Goal: Task Accomplishment & Management: Complete application form

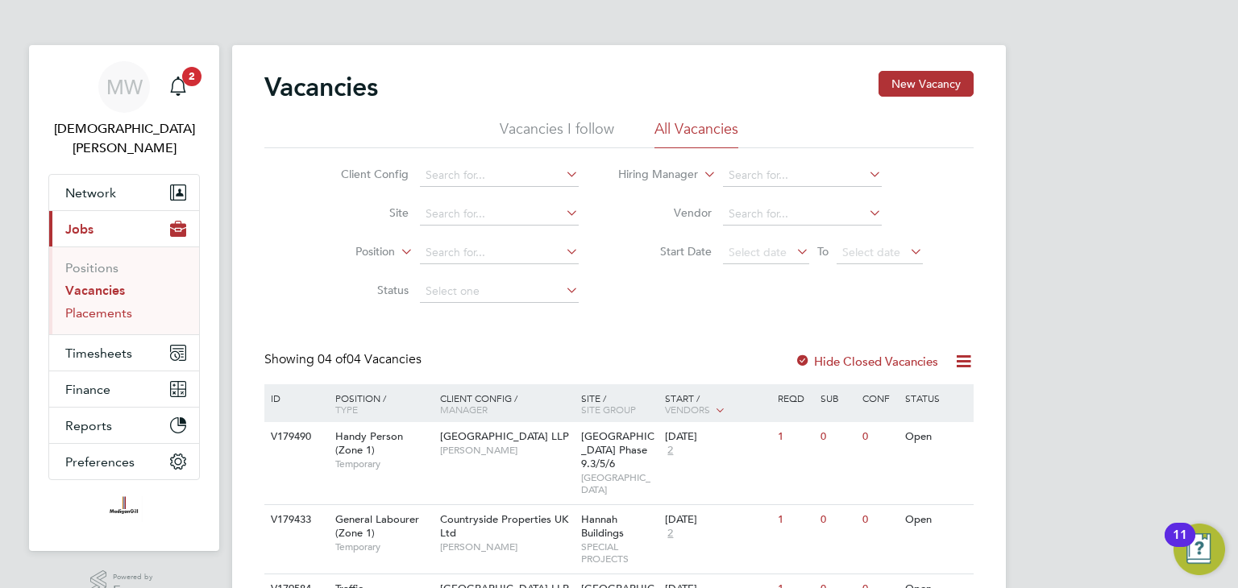
click at [107, 305] on link "Placements" at bounding box center [98, 312] width 67 height 15
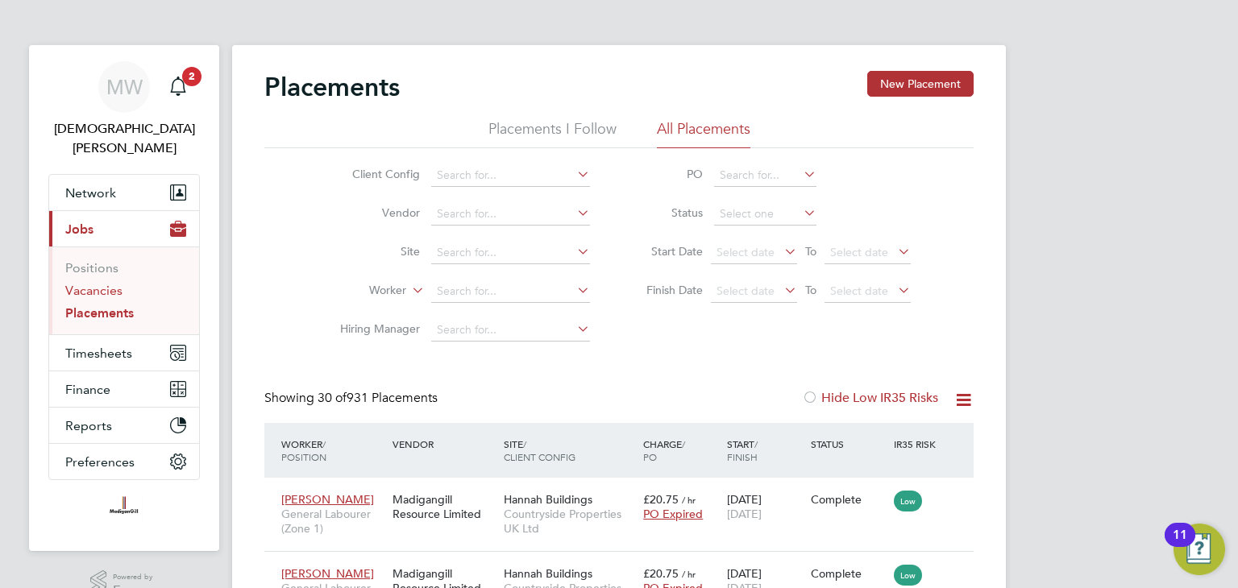
click at [109, 283] on link "Vacancies" at bounding box center [93, 290] width 57 height 15
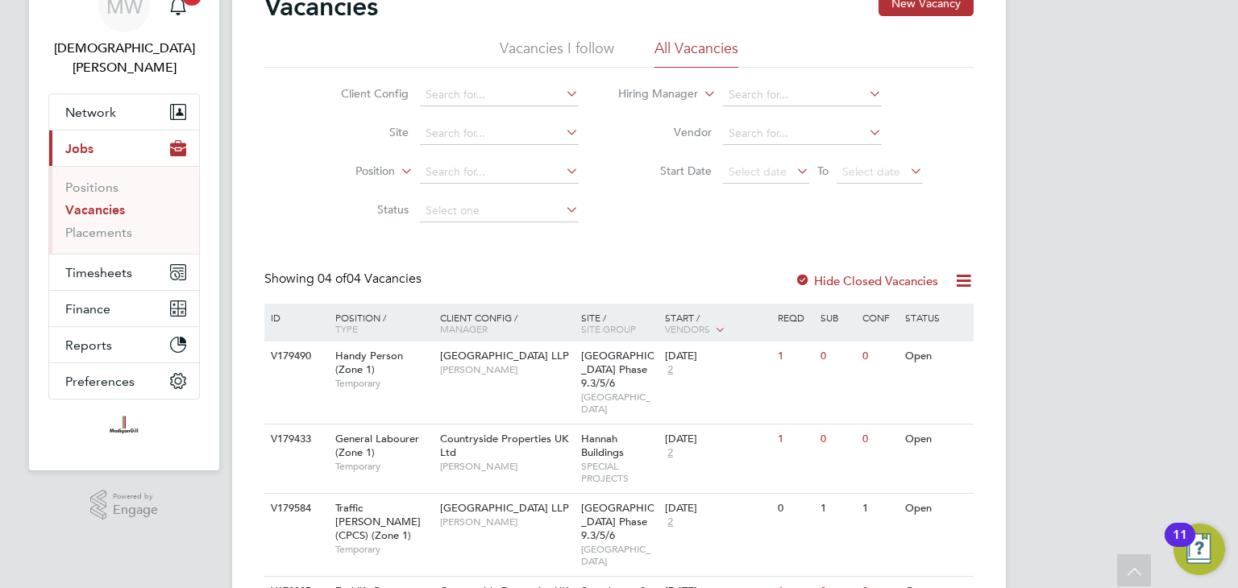
scroll to position [131, 0]
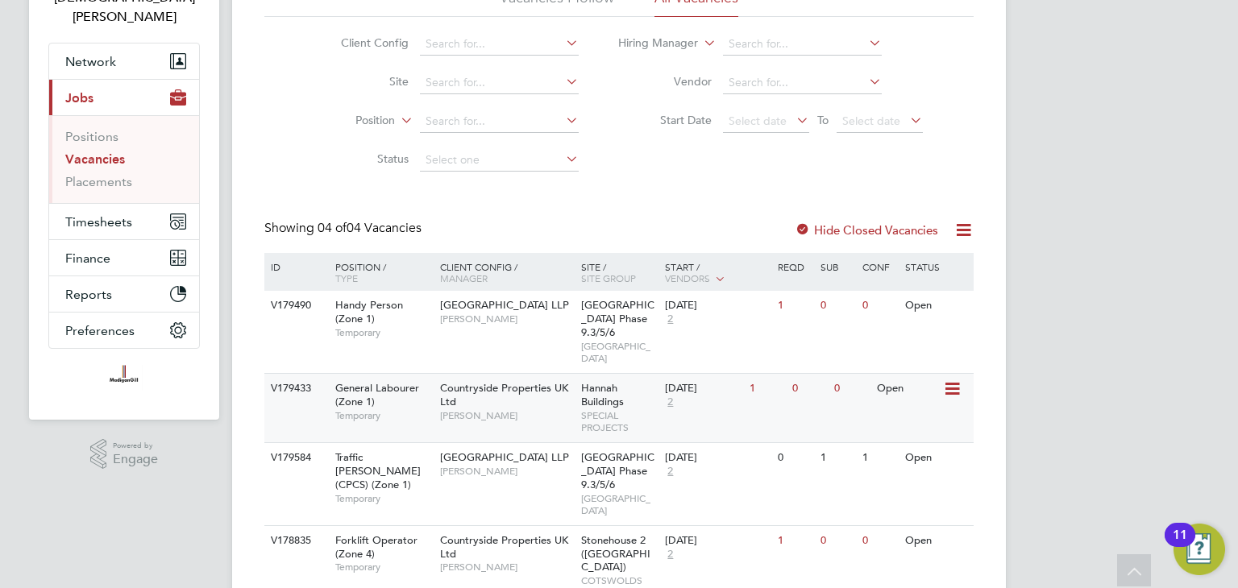
click at [533, 374] on div "Countryside Properties UK Ltd Daniel Marsh" at bounding box center [506, 402] width 141 height 56
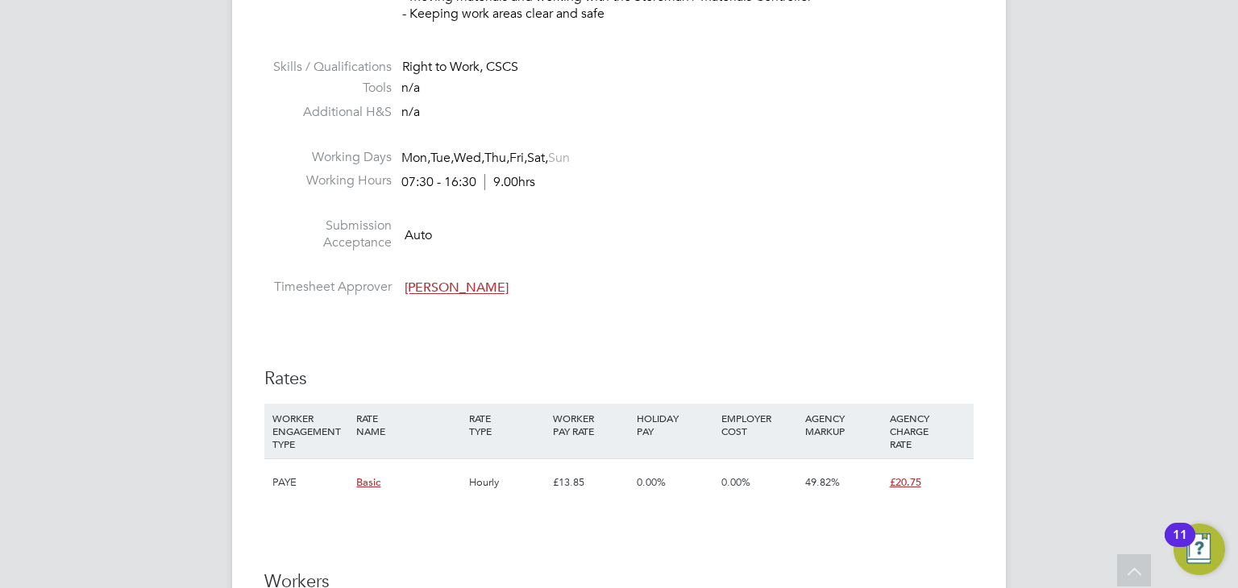
scroll to position [886, 0]
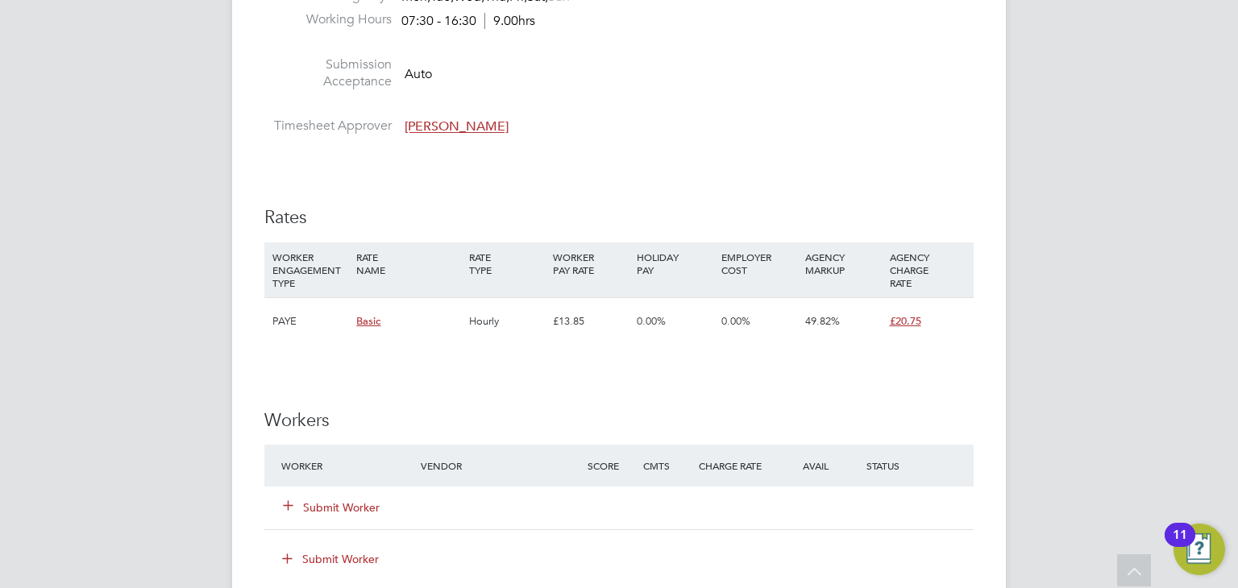
click at [350, 508] on button "Submit Worker" at bounding box center [332, 508] width 97 height 16
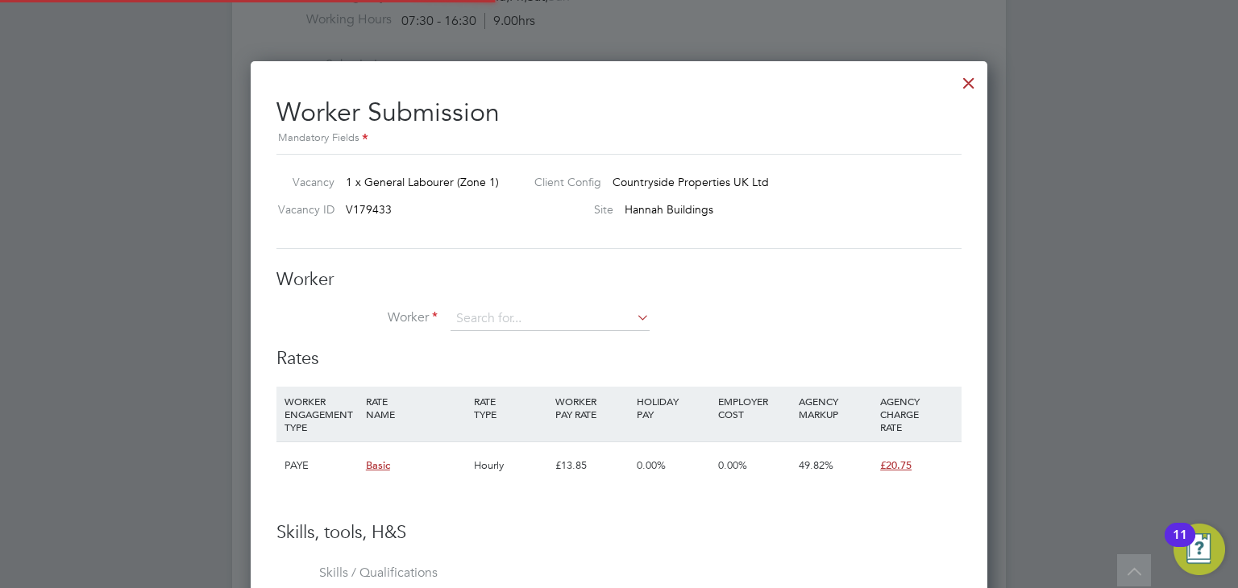
scroll to position [976, 737]
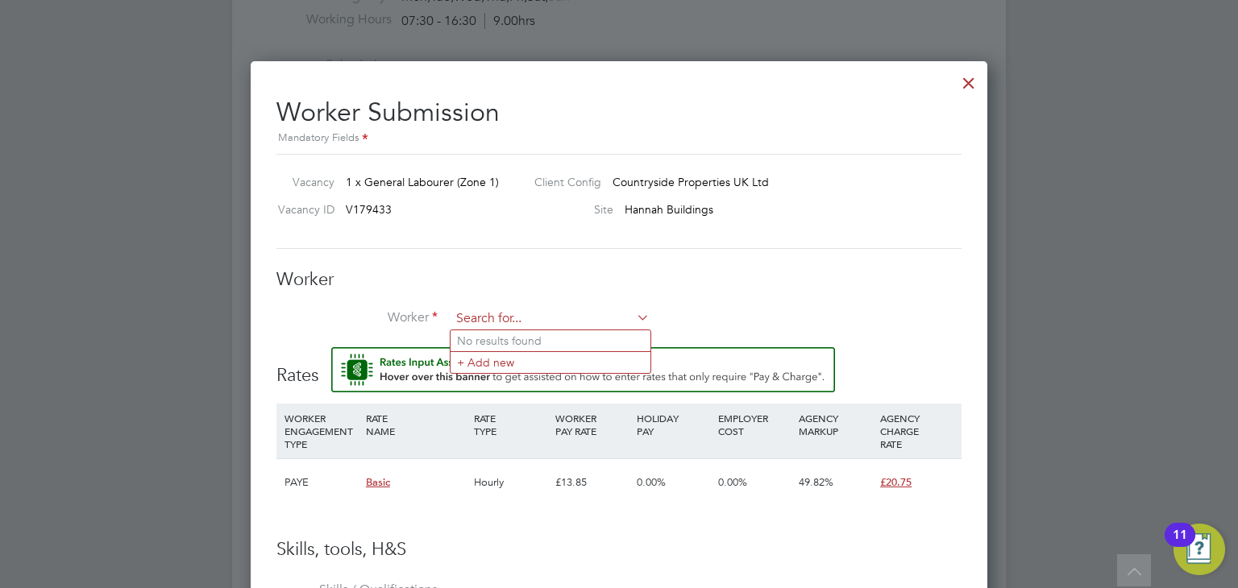
click at [501, 317] on input at bounding box center [549, 319] width 199 height 24
paste input "Mohammed Ryadh"
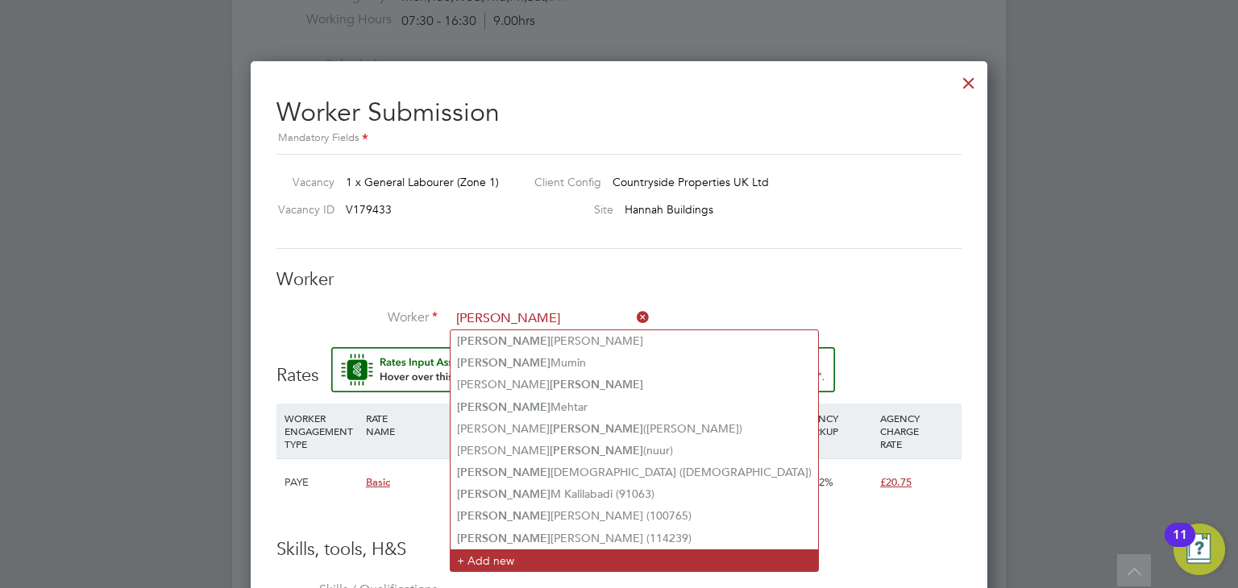
scroll to position [967, 0]
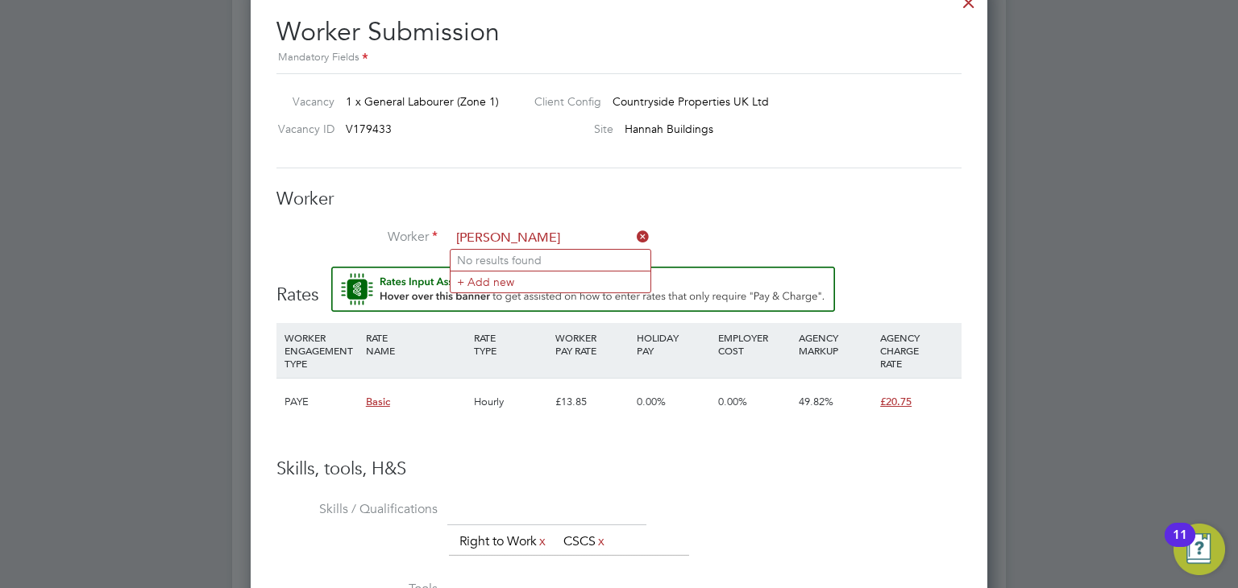
type input "Mohammed Ry"
click at [544, 242] on input at bounding box center [549, 238] width 199 height 24
click at [535, 279] on li "+ Add new" at bounding box center [550, 282] width 200 height 22
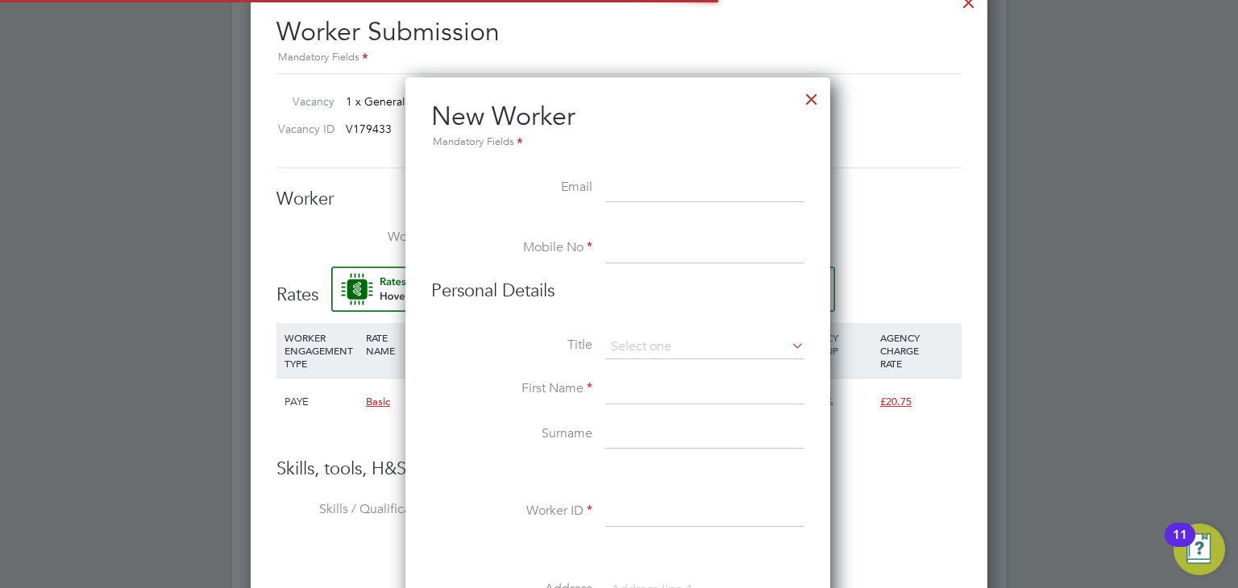
scroll to position [1366, 426]
click at [683, 180] on input at bounding box center [704, 188] width 199 height 29
paste input "ryadhm121@outlook.com"
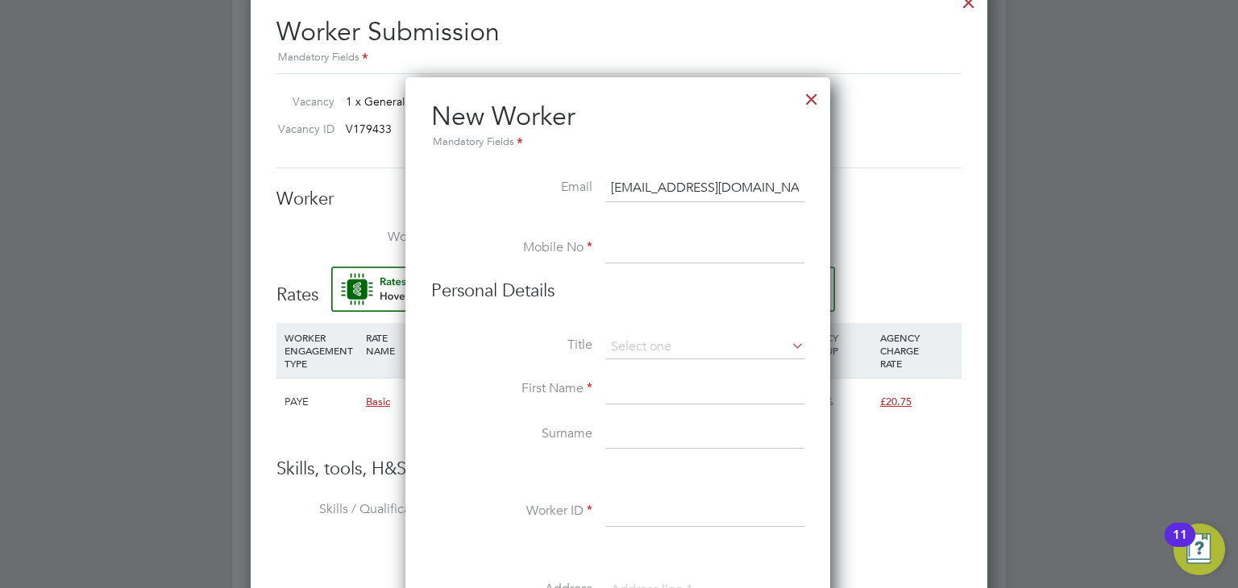
type input "ryadhm121@outlook.com"
click at [641, 239] on input at bounding box center [704, 248] width 199 height 29
click at [620, 246] on input at bounding box center [704, 248] width 199 height 29
paste input "07366459553"
type input "07366459553"
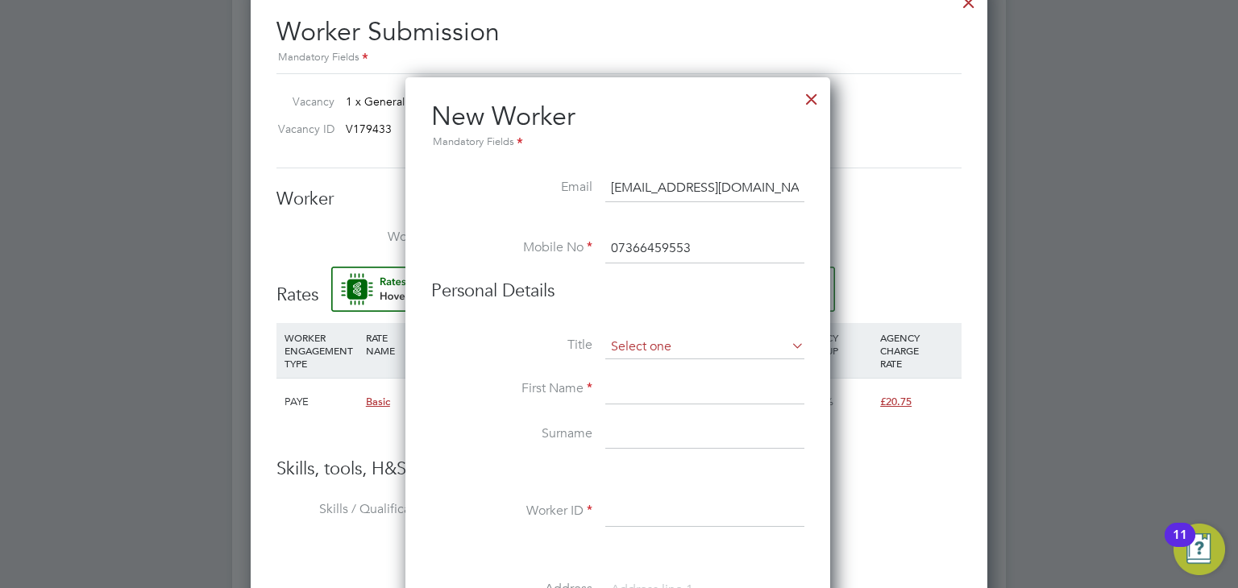
click at [654, 348] on input at bounding box center [704, 347] width 199 height 24
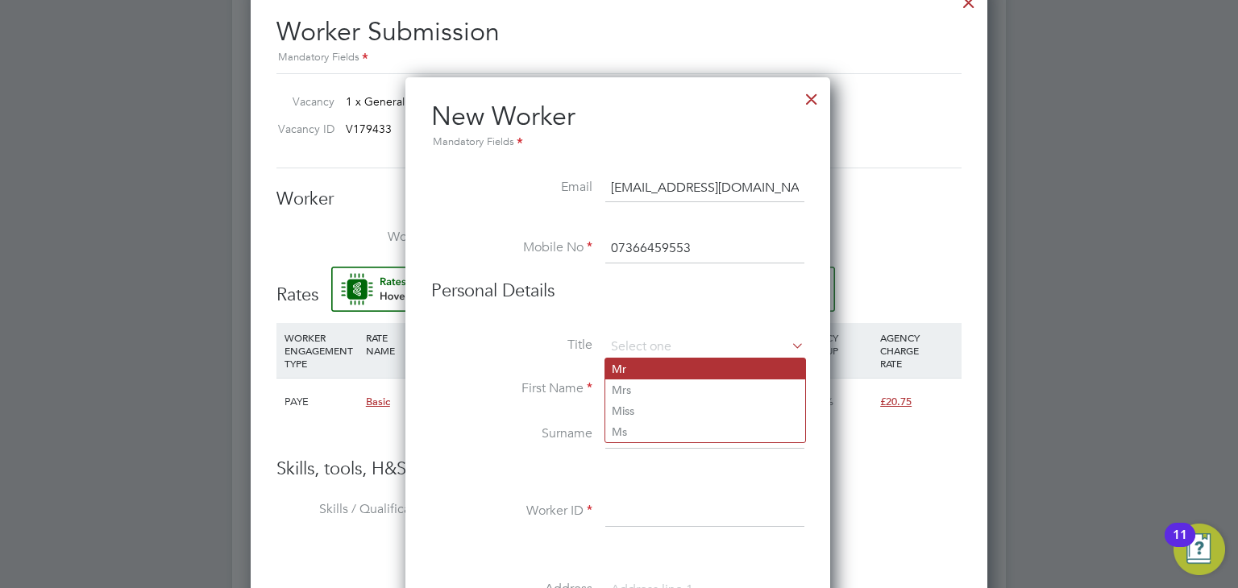
click at [650, 365] on li "Mr" at bounding box center [705, 369] width 200 height 21
type input "Mr"
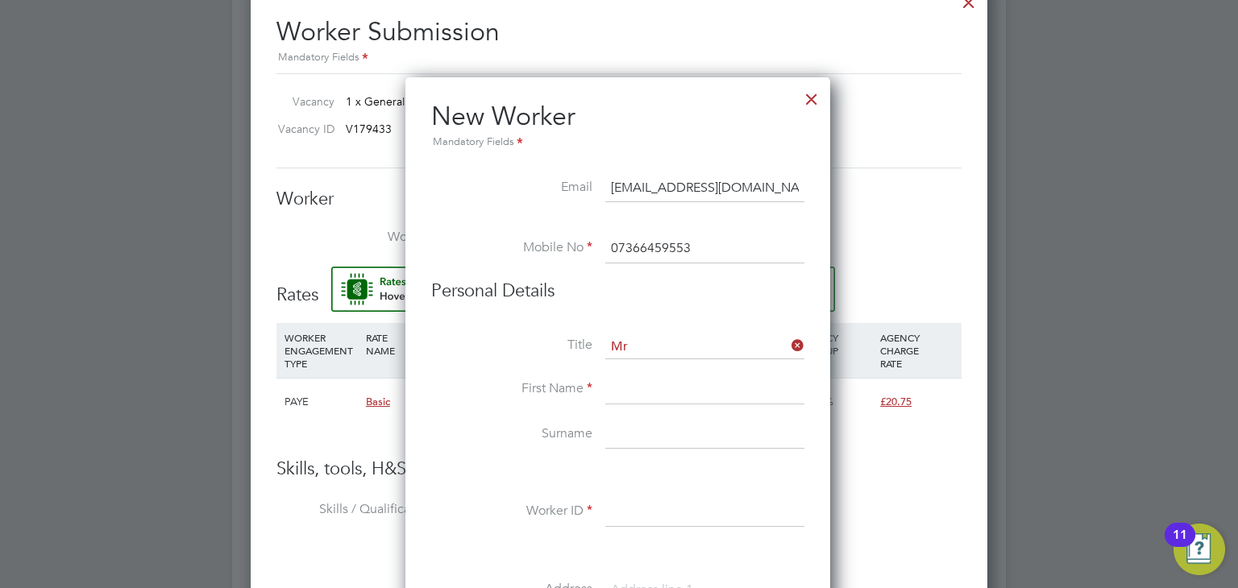
click at [638, 381] on input at bounding box center [704, 389] width 199 height 29
click at [651, 390] on input at bounding box center [704, 389] width 199 height 29
paste input "ohammed Ryadh"
click at [611, 386] on input "ohammed Ryadh" at bounding box center [704, 389] width 199 height 29
type input "Mohammed Ryadh"
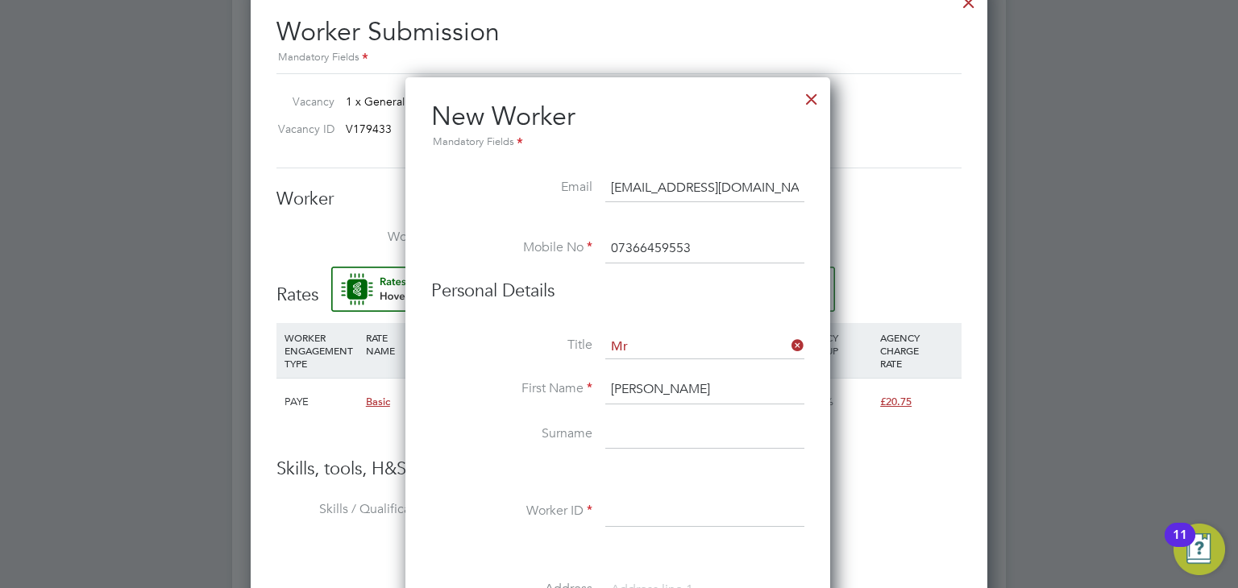
click at [623, 426] on input at bounding box center [704, 435] width 199 height 29
type input "Miah"
click at [628, 510] on input at bounding box center [704, 512] width 199 height 29
paste input "CAN-120722"
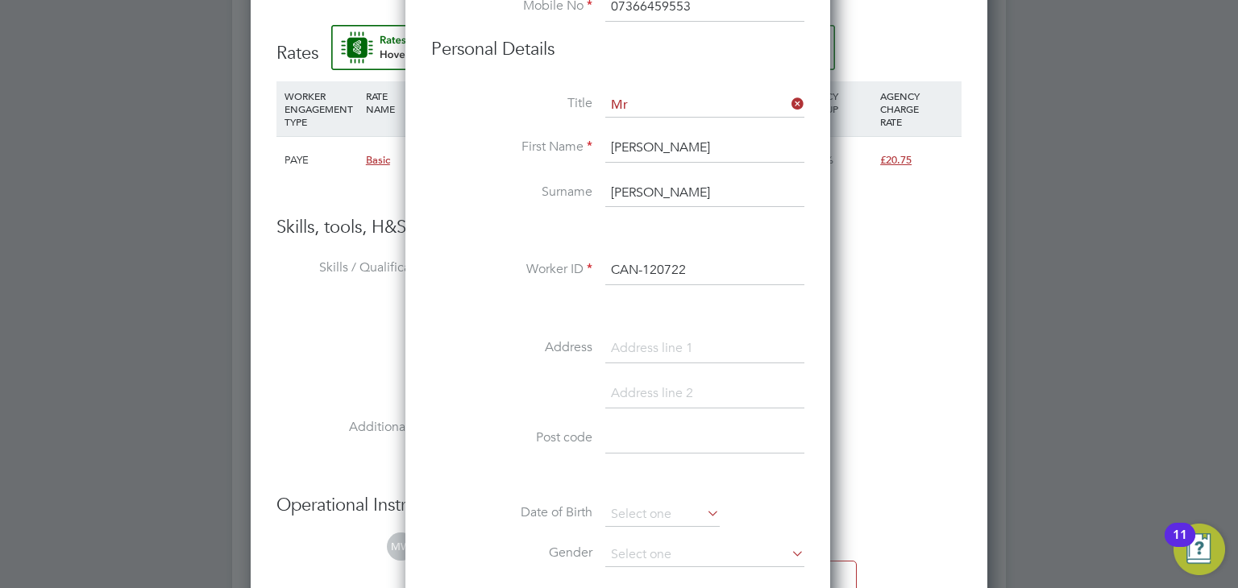
scroll to position [1289, 0]
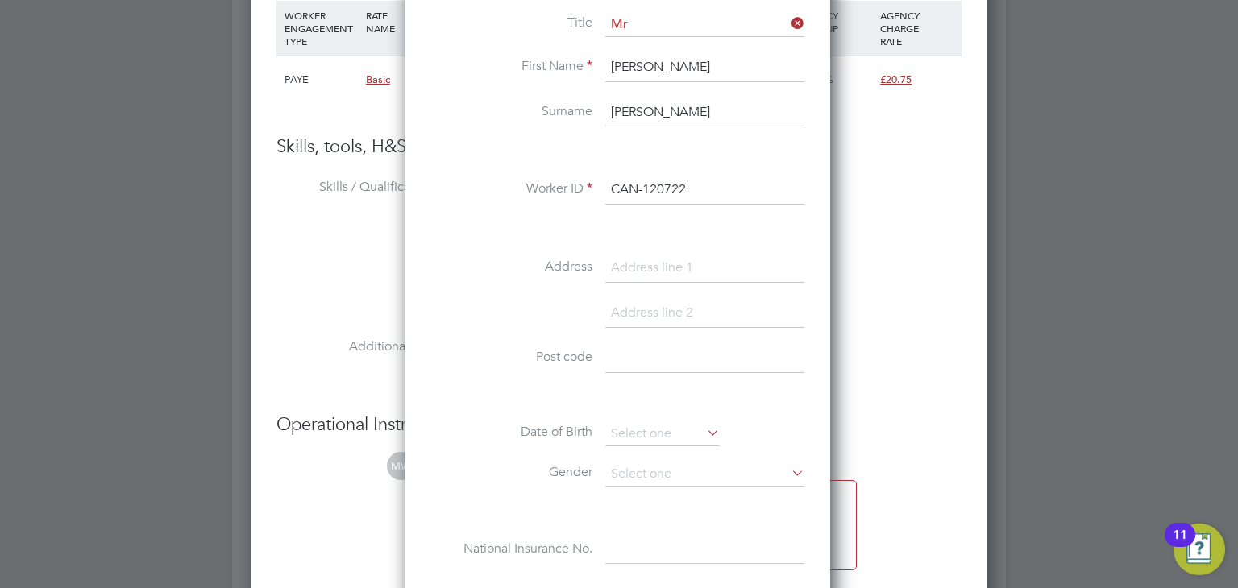
type input "CAN-120722"
click at [622, 355] on input at bounding box center [704, 358] width 199 height 29
click at [630, 360] on input at bounding box center [704, 358] width 199 height 29
paste input "E16 3PT"
type input "E16 3PT"
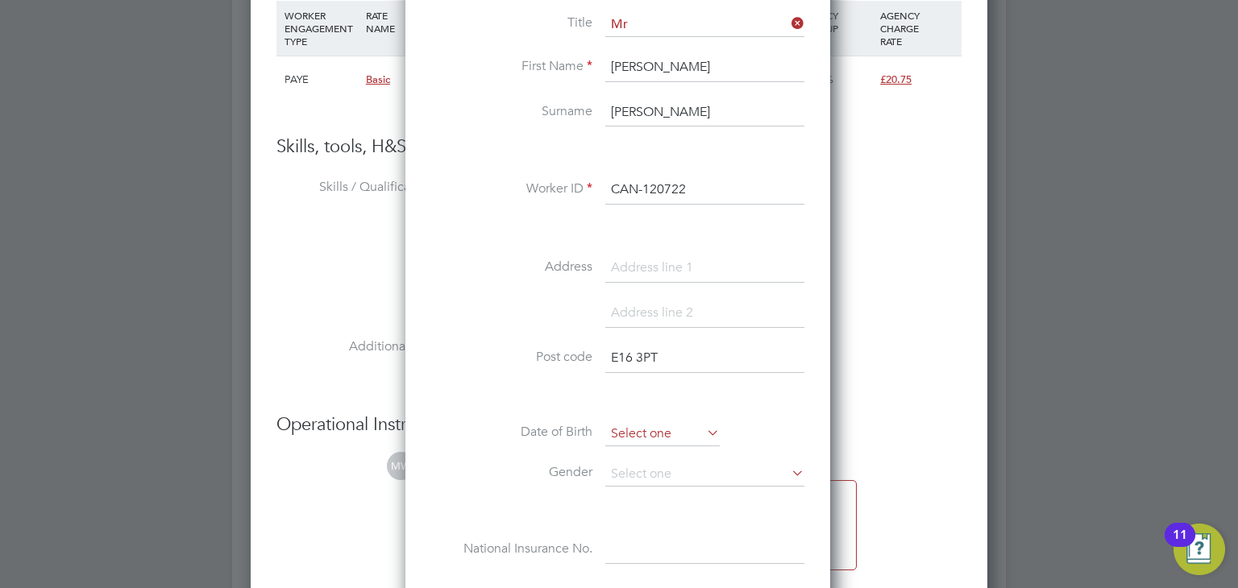
click at [657, 429] on input at bounding box center [662, 434] width 114 height 24
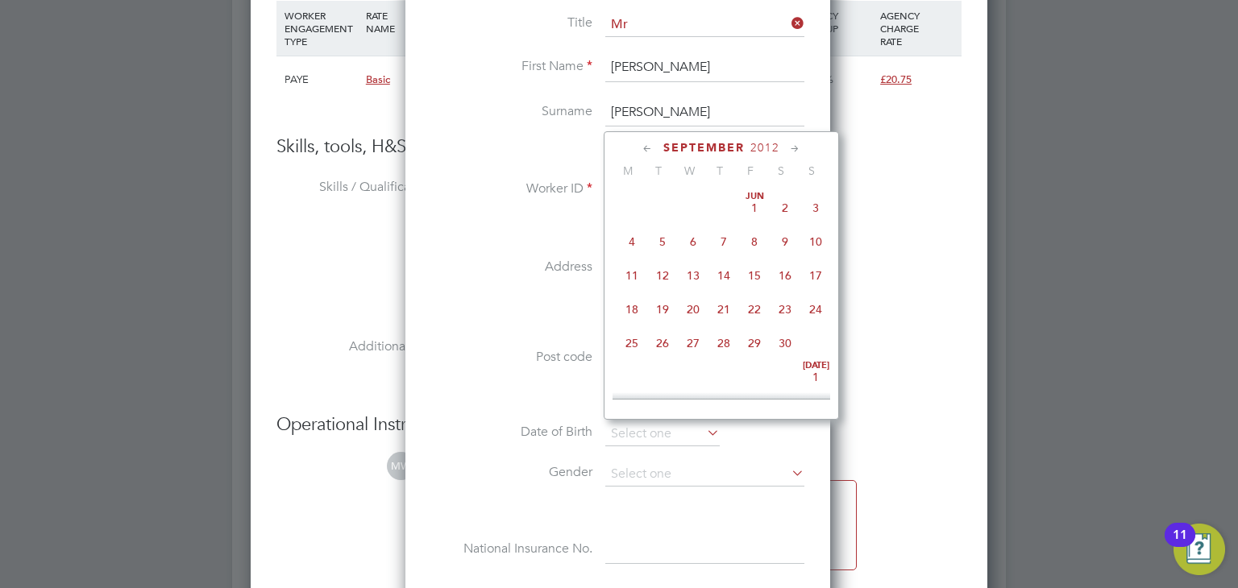
scroll to position [491, 0]
click at [751, 147] on span "2012" at bounding box center [764, 148] width 29 height 14
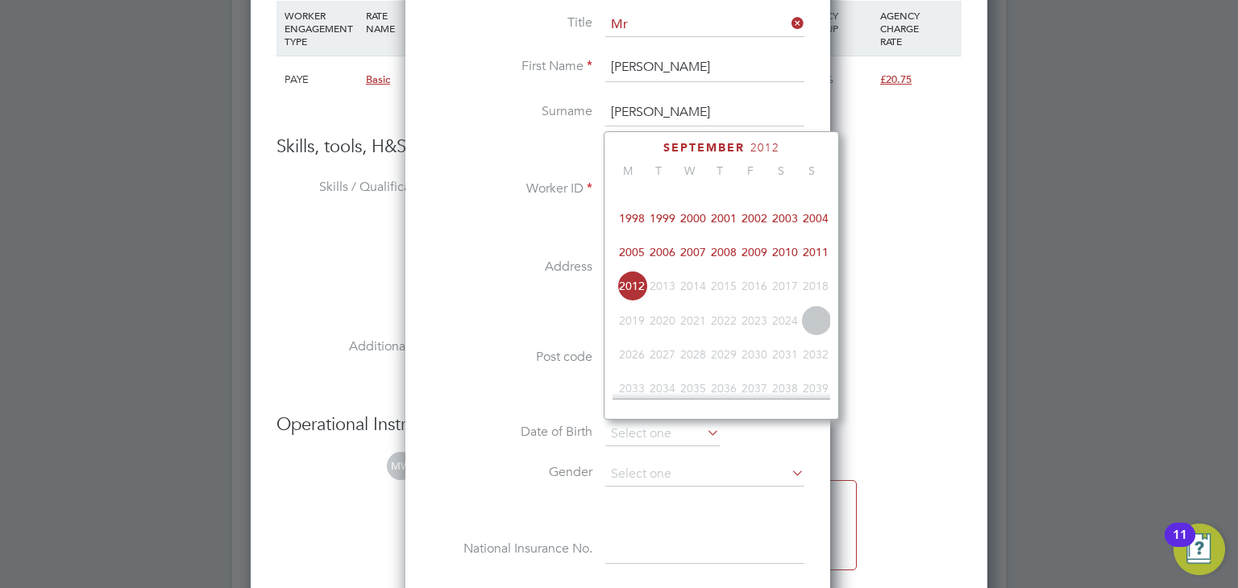
scroll to position [351, 0]
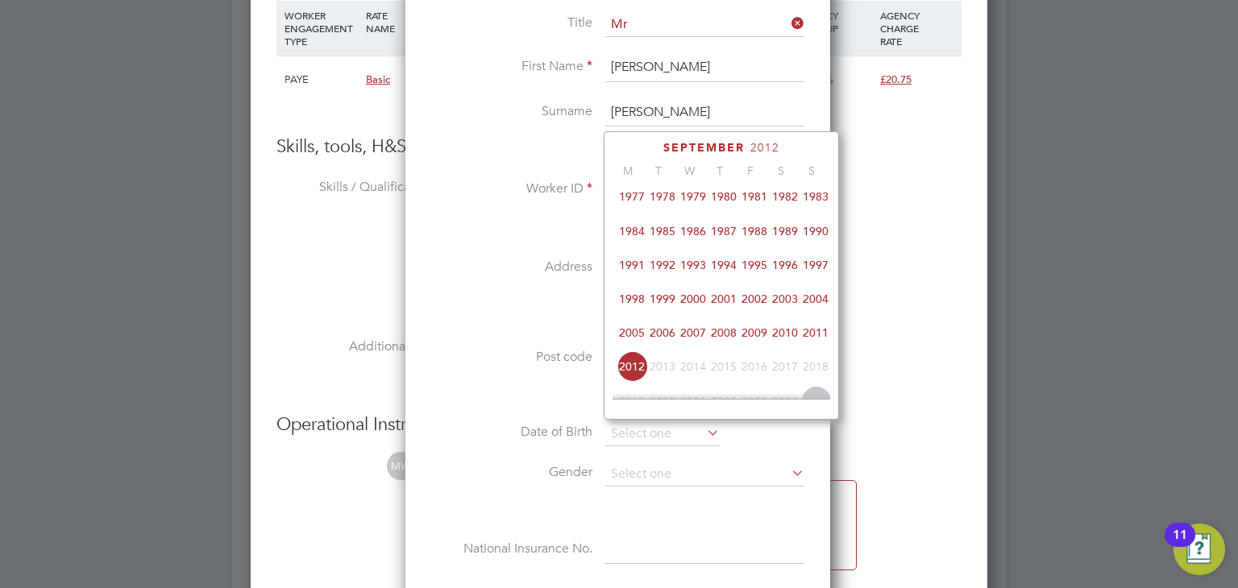
click at [783, 310] on span "2003" at bounding box center [784, 299] width 31 height 31
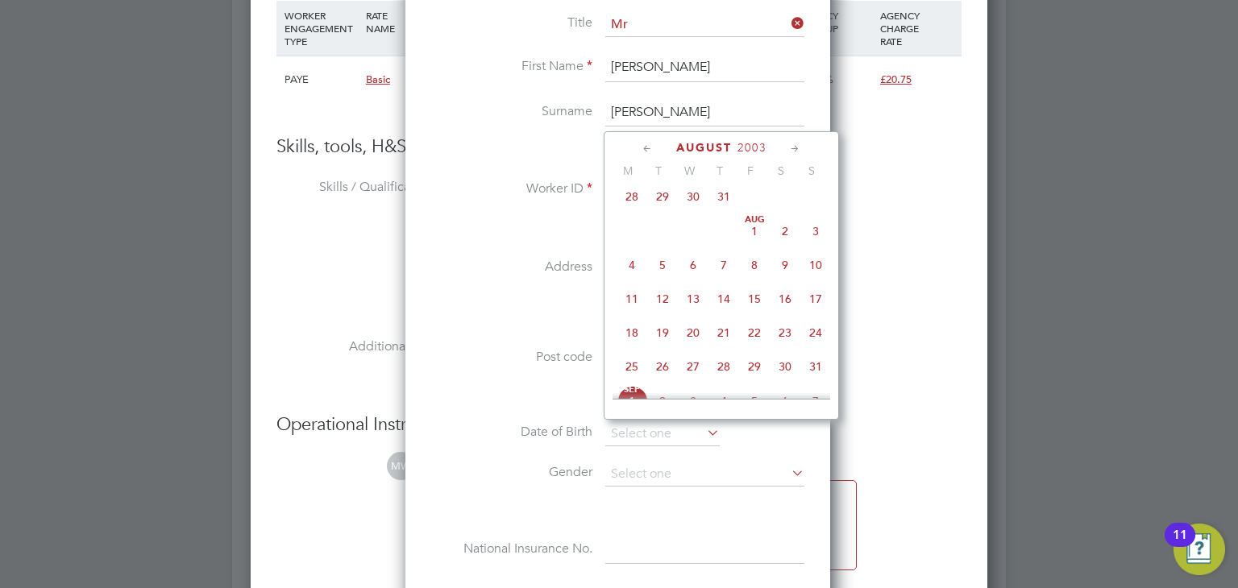
click at [797, 147] on icon at bounding box center [794, 149] width 15 height 18
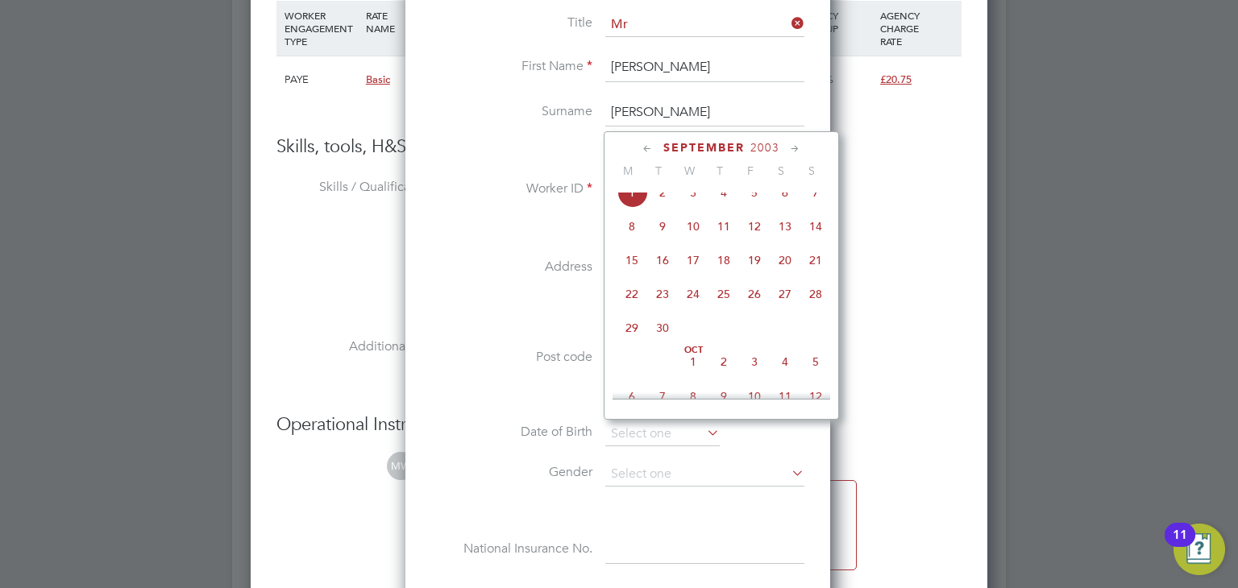
click at [790, 151] on icon at bounding box center [794, 149] width 15 height 18
click at [752, 237] on span "10" at bounding box center [754, 221] width 31 height 31
type input "10 Oct 2003"
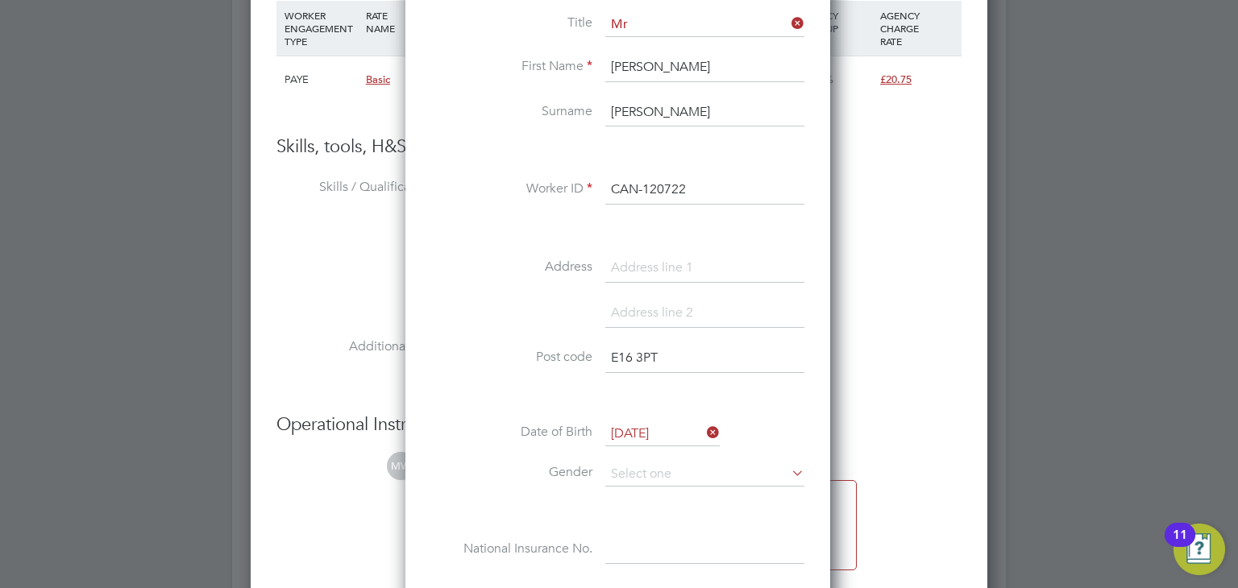
scroll to position [1450, 0]
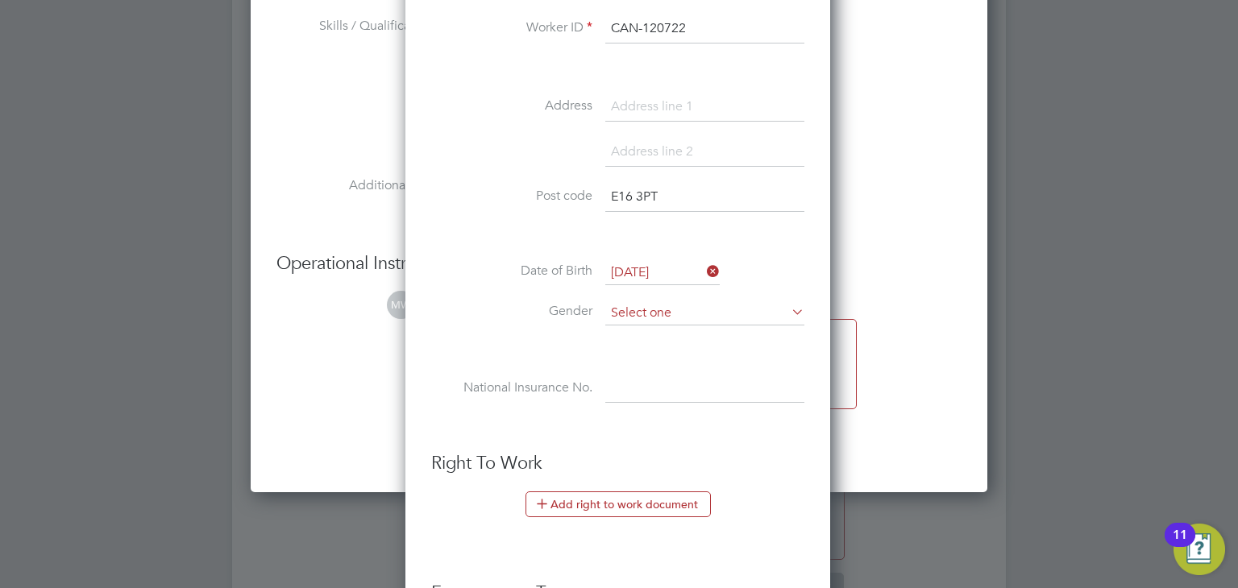
click at [667, 310] on input at bounding box center [704, 313] width 199 height 24
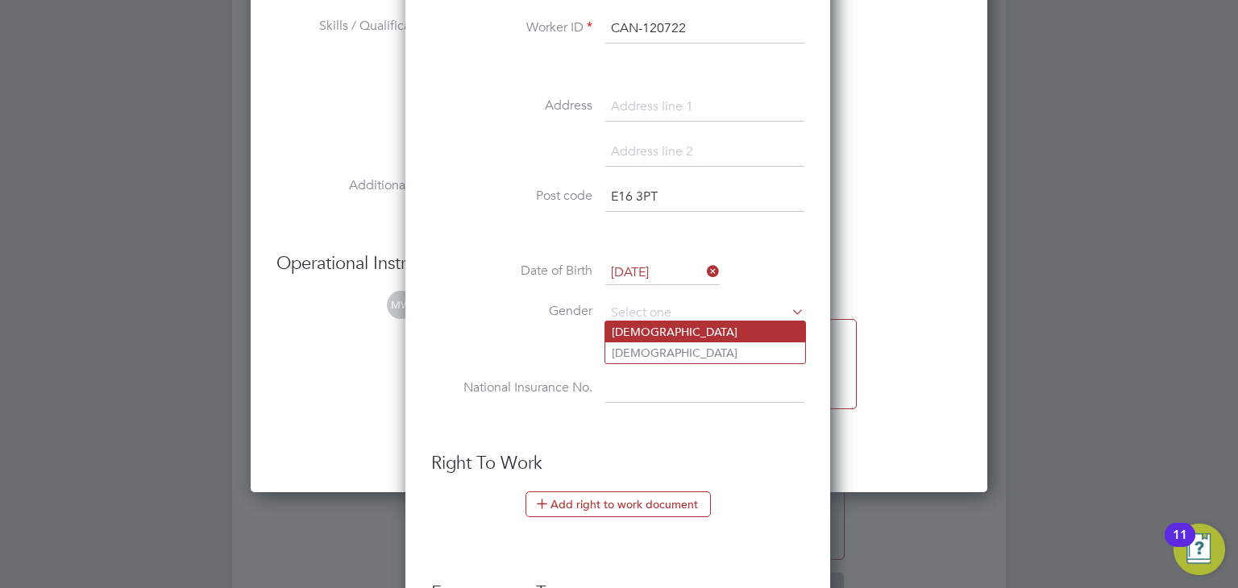
click at [662, 333] on li "Male" at bounding box center [705, 331] width 200 height 21
type input "Male"
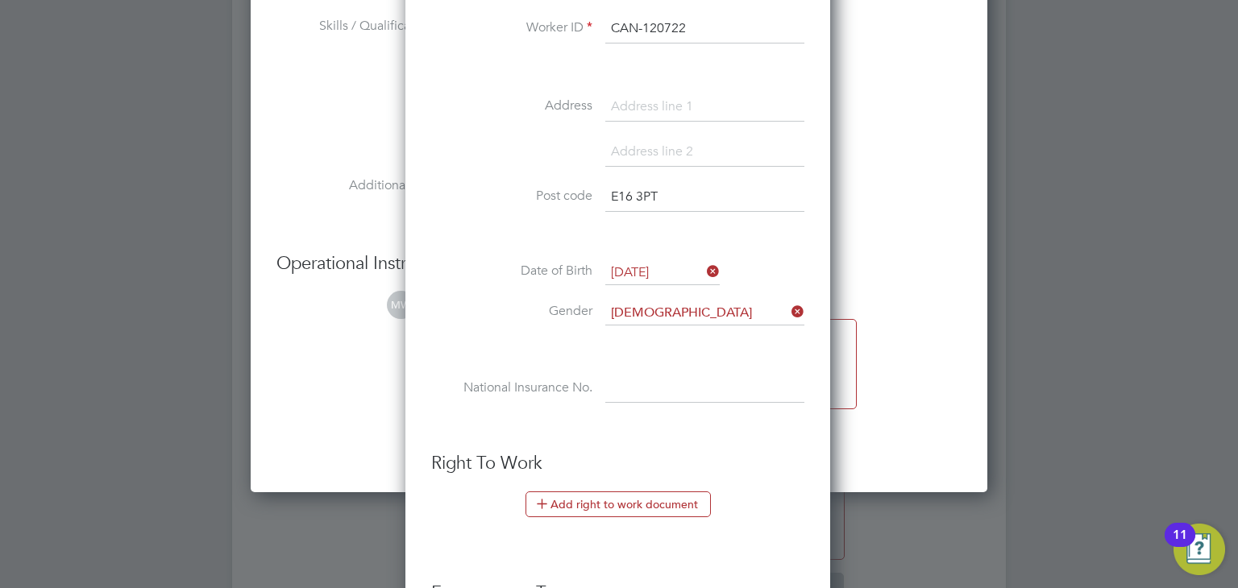
drag, startPoint x: 651, startPoint y: 374, endPoint x: 613, endPoint y: 371, distance: 38.0
click at [651, 375] on input at bounding box center [704, 389] width 199 height 29
click at [612, 383] on input at bounding box center [704, 389] width 199 height 29
paste input "PJ575942C"
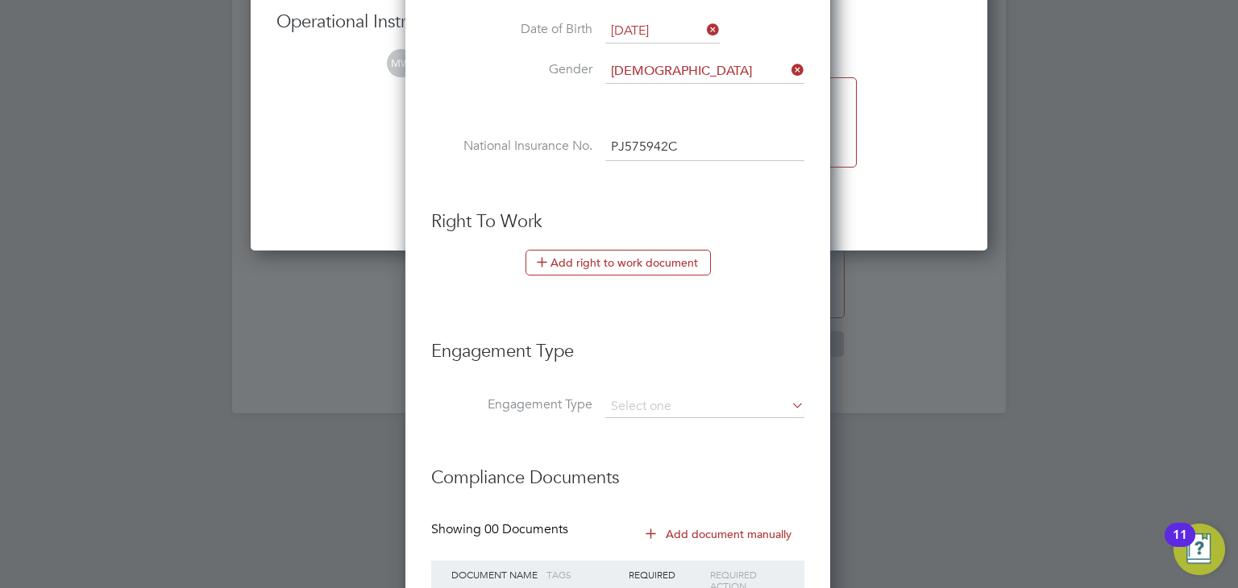
scroll to position [1821, 0]
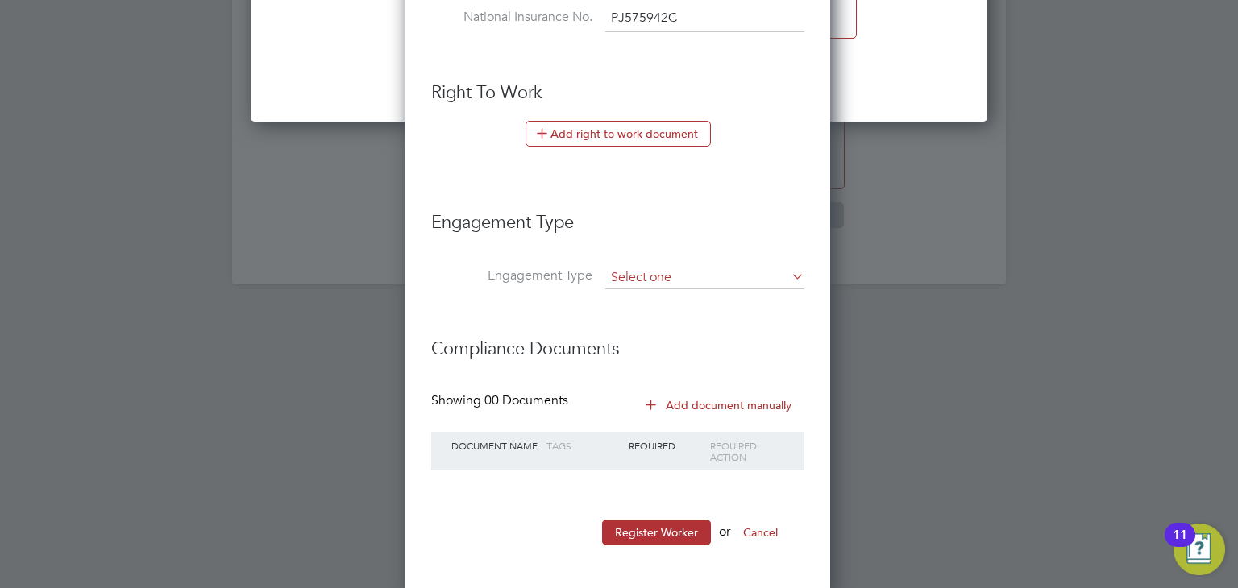
type input "PJ 57 59 42 C"
click at [699, 267] on input at bounding box center [704, 278] width 199 height 23
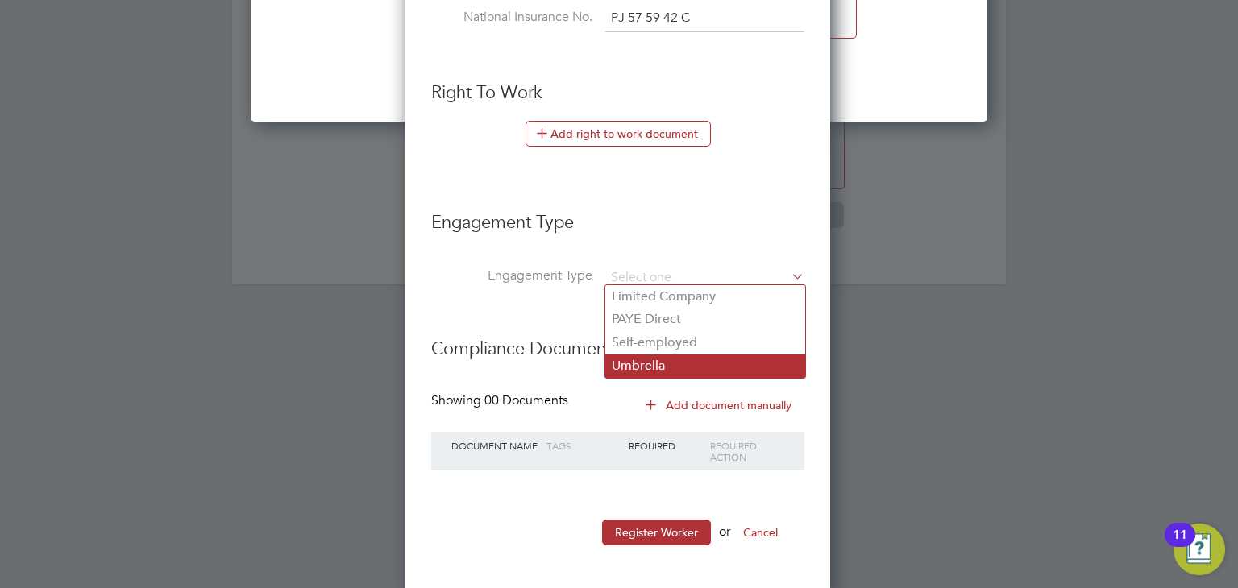
click at [687, 370] on li "Umbrella" at bounding box center [705, 366] width 200 height 23
type input "Umbrella"
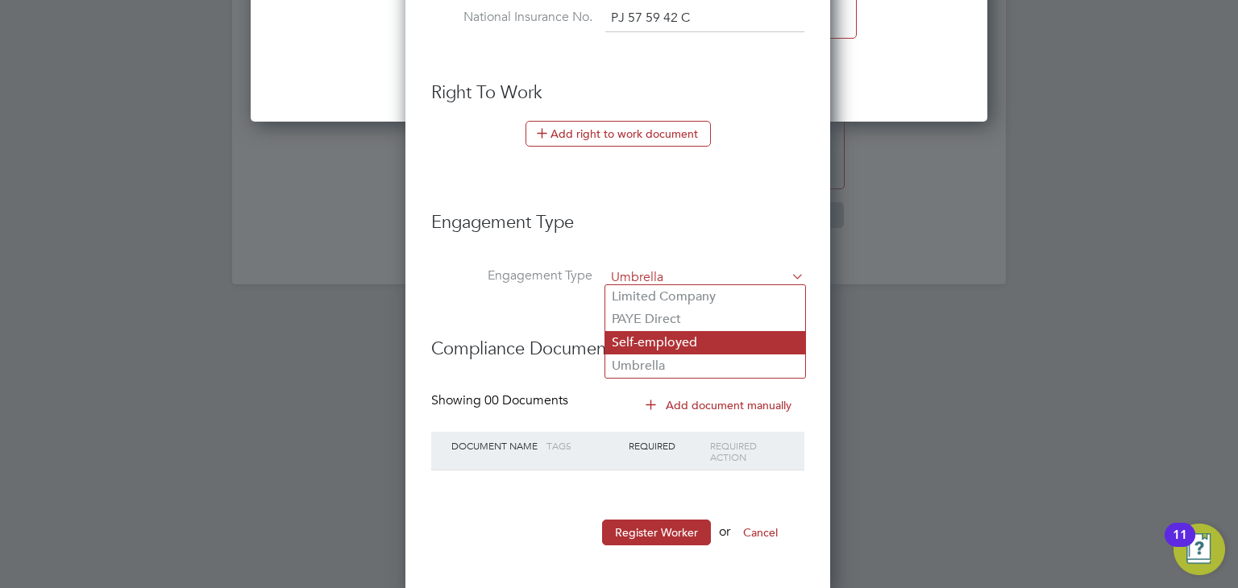
scroll to position [1663, 426]
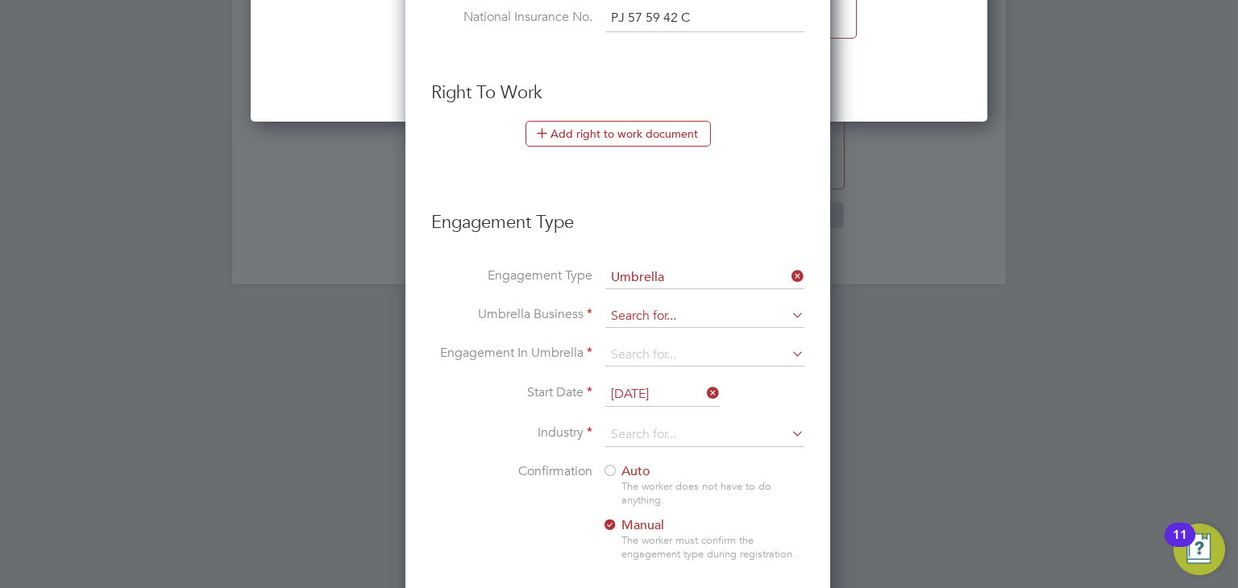
click at [670, 313] on input at bounding box center [704, 316] width 199 height 23
click at [639, 342] on li "Omnia Outsourcing Limited" at bounding box center [705, 335] width 200 height 23
type input "Omnia Outsourcing Limited"
click at [645, 351] on input at bounding box center [704, 355] width 199 height 23
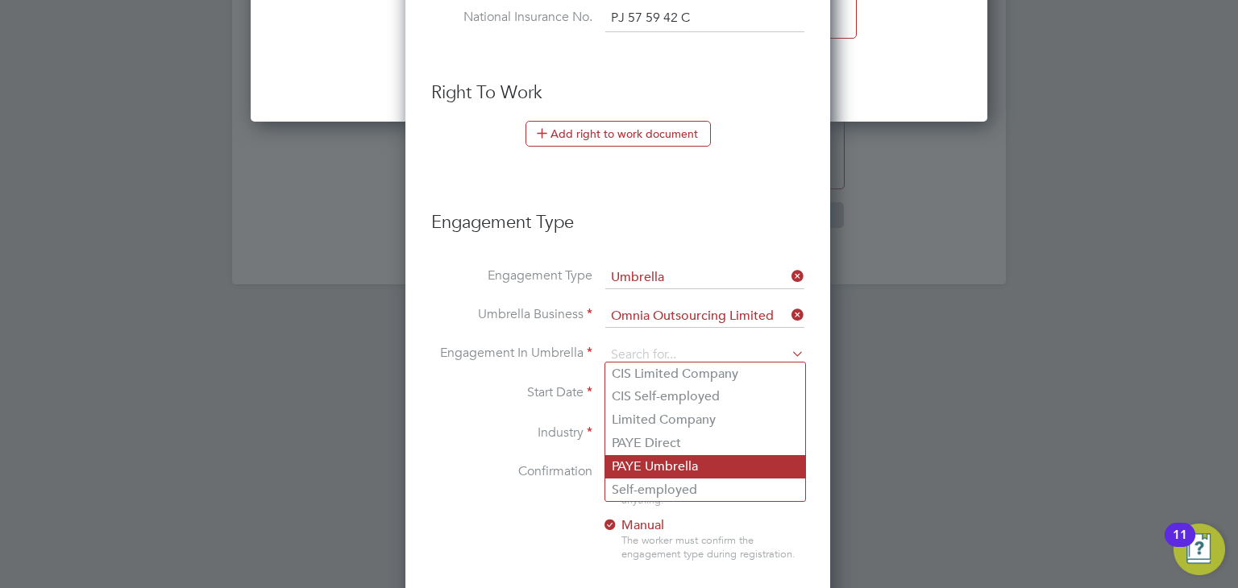
click at [641, 460] on li "PAYE Umbrella" at bounding box center [705, 466] width 200 height 23
type input "PAYE Umbrella"
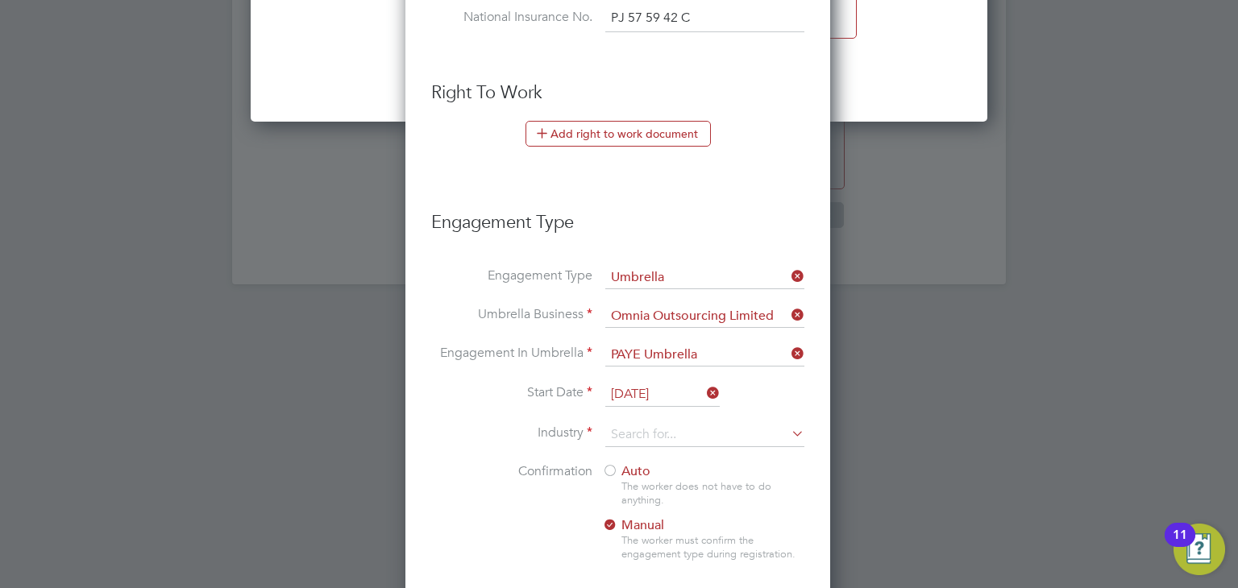
click at [648, 391] on input "01 Sep 2025" at bounding box center [662, 395] width 114 height 24
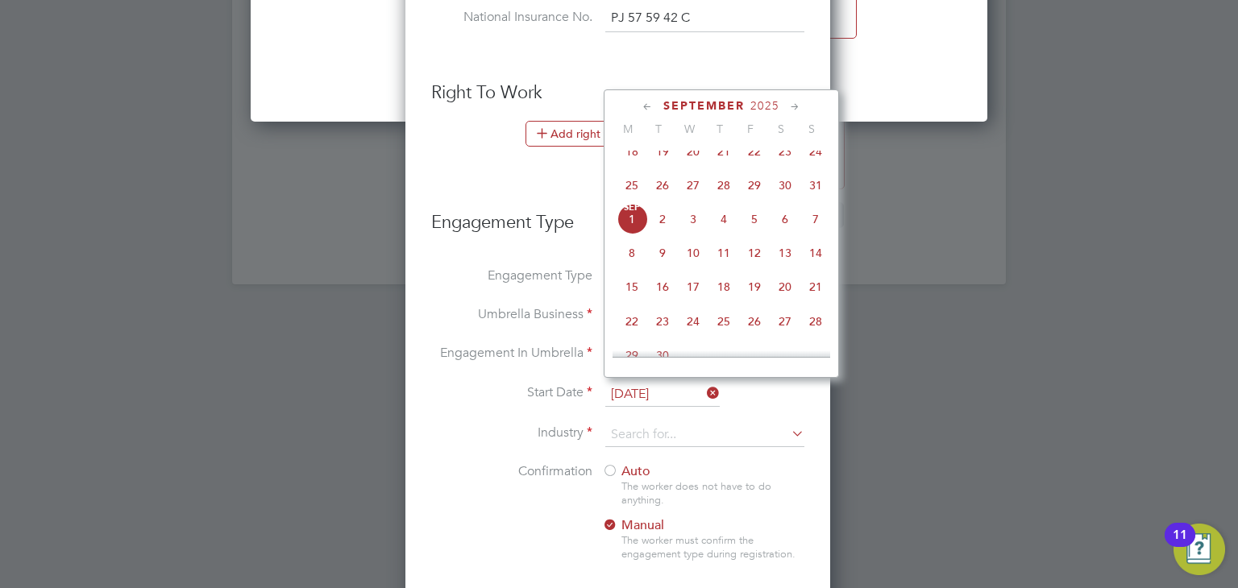
click at [728, 193] on span "28" at bounding box center [723, 185] width 31 height 31
type input "28 Aug 2025"
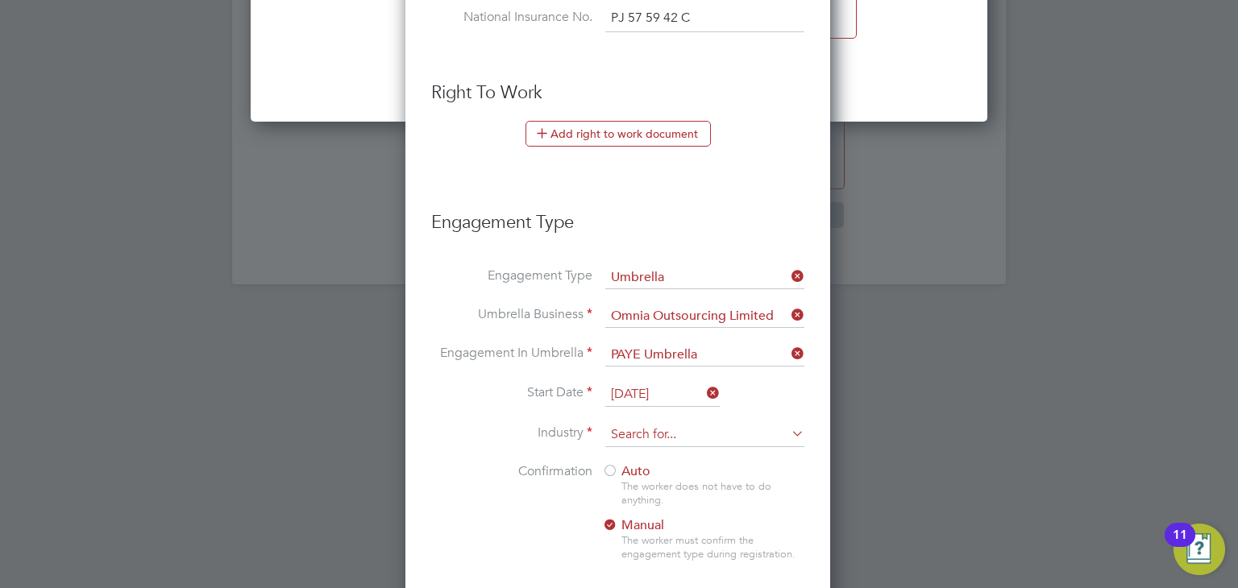
click at [667, 432] on input at bounding box center [704, 435] width 199 height 24
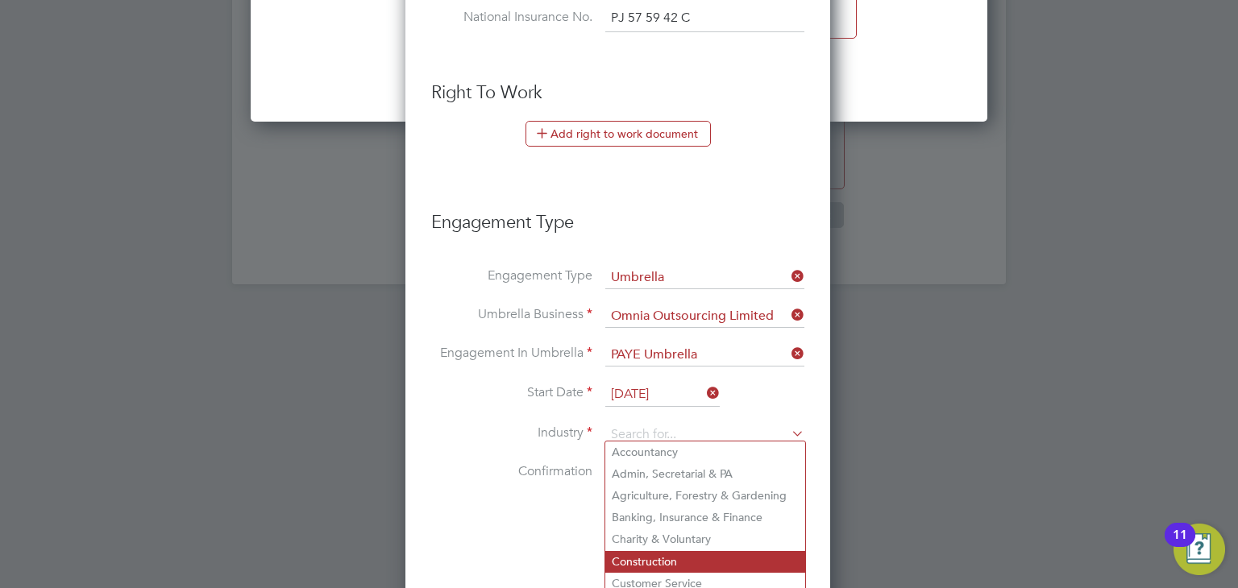
click at [662, 556] on li "Construction" at bounding box center [705, 562] width 200 height 22
type input "Construction"
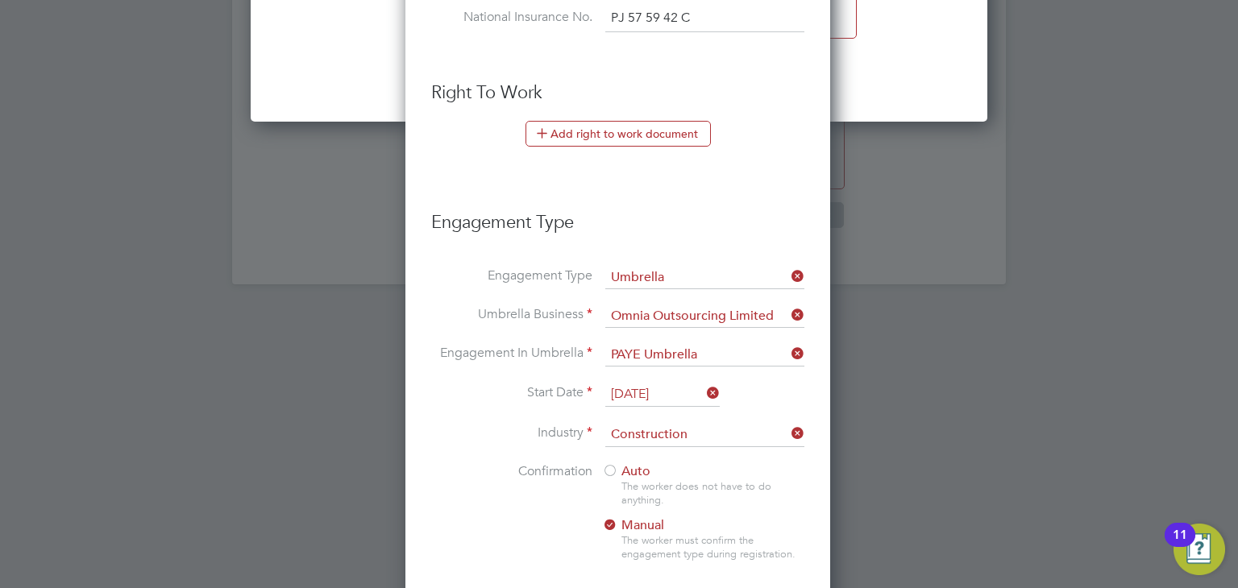
click at [615, 465] on div at bounding box center [610, 472] width 16 height 16
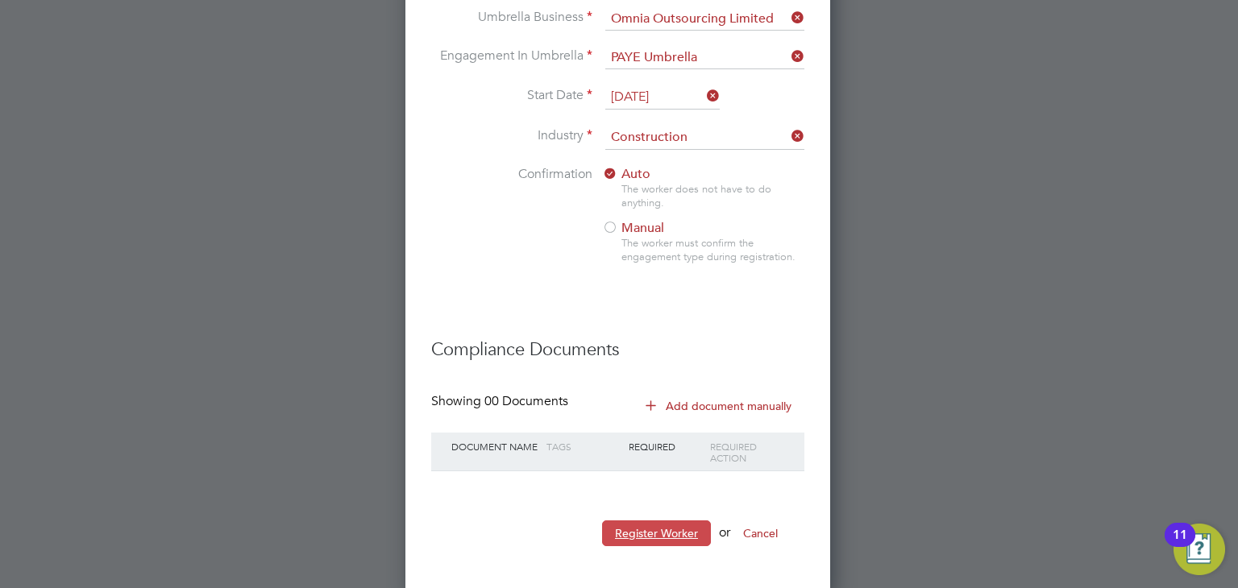
click at [662, 538] on button "Register Worker" at bounding box center [656, 534] width 109 height 26
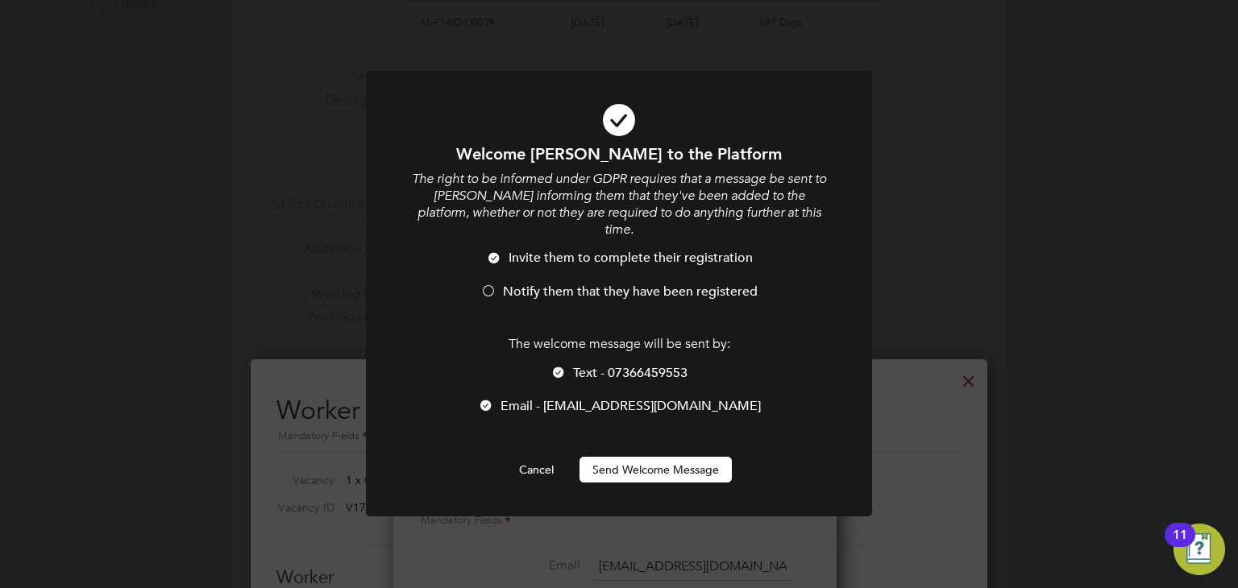
scroll to position [1663, 426]
click at [650, 471] on button "Send Welcome Message" at bounding box center [655, 470] width 152 height 26
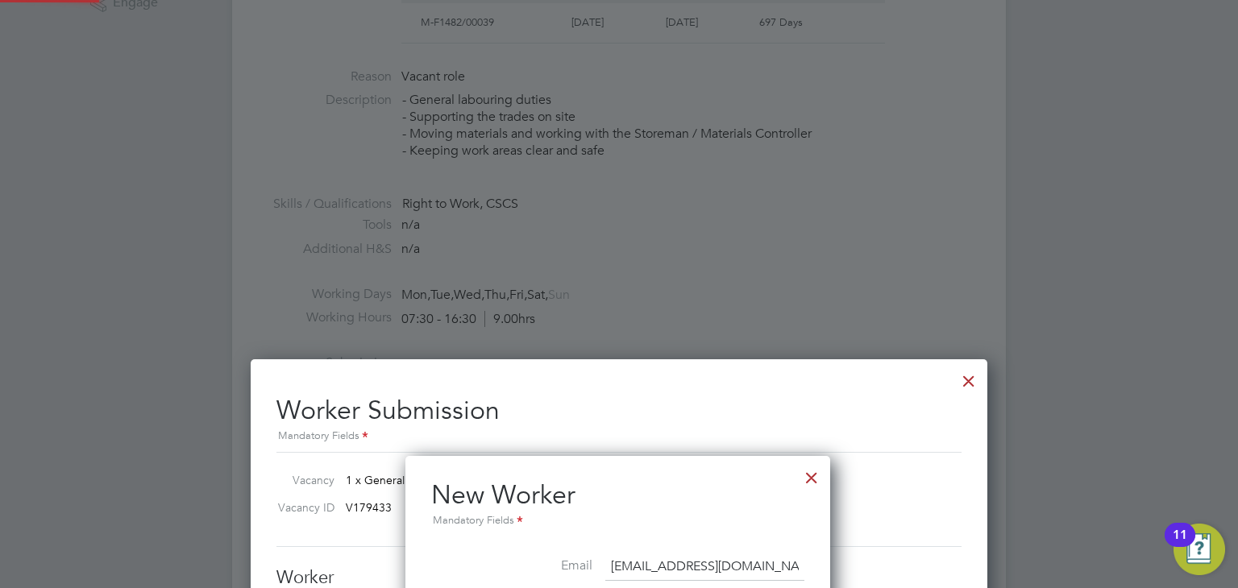
type input "Mohammed Ryadh Miah (CAN-120722)"
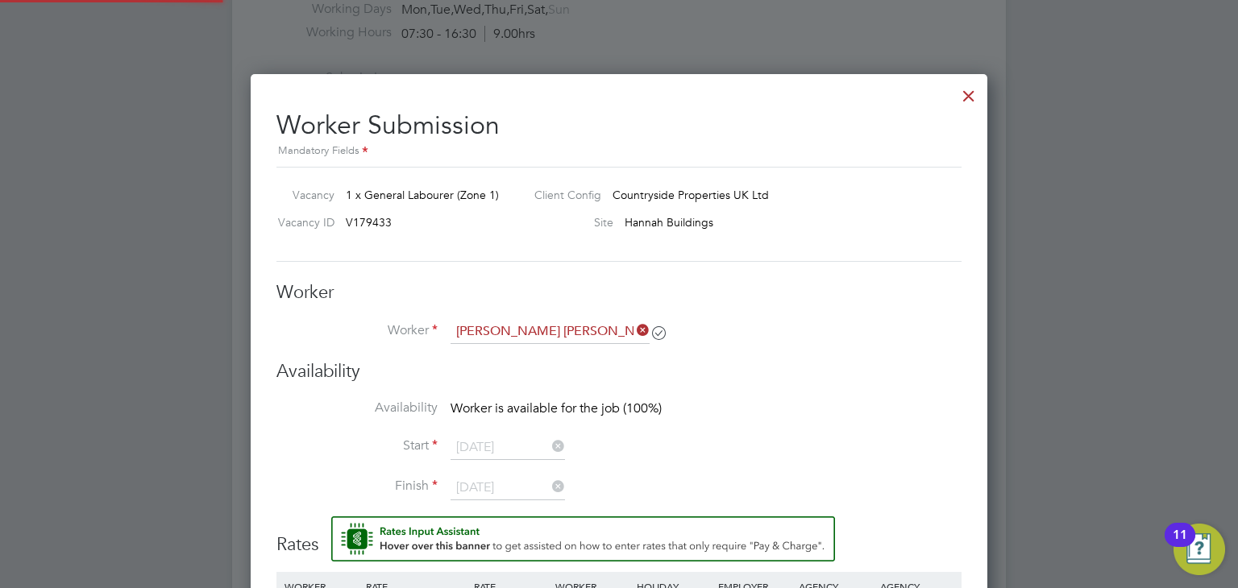
scroll to position [967, 0]
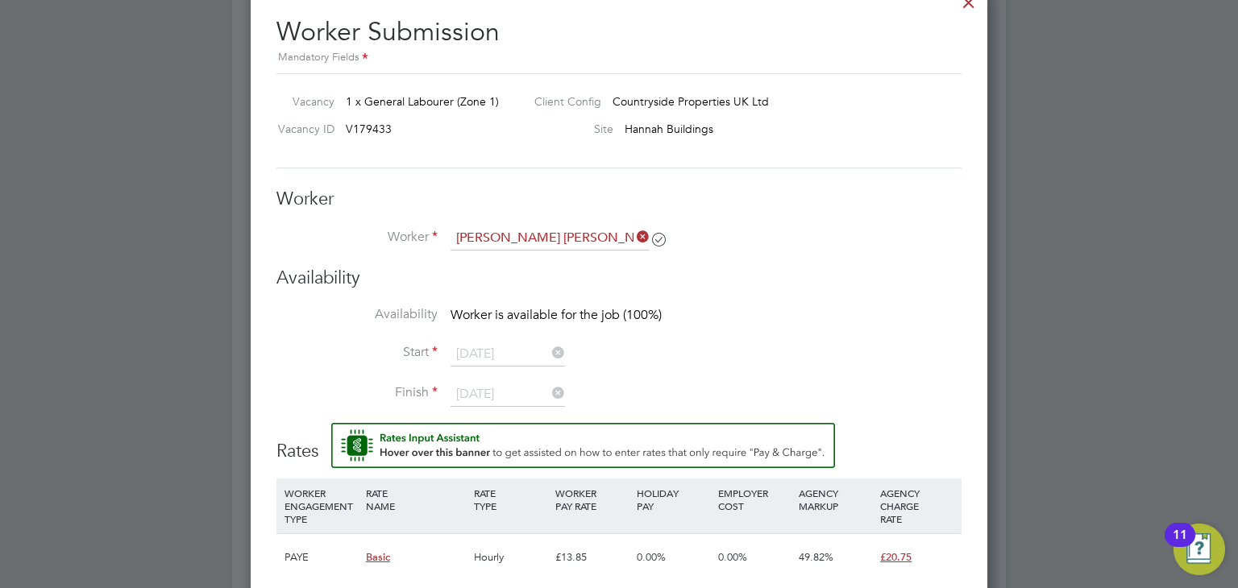
click at [633, 236] on icon at bounding box center [633, 237] width 0 height 23
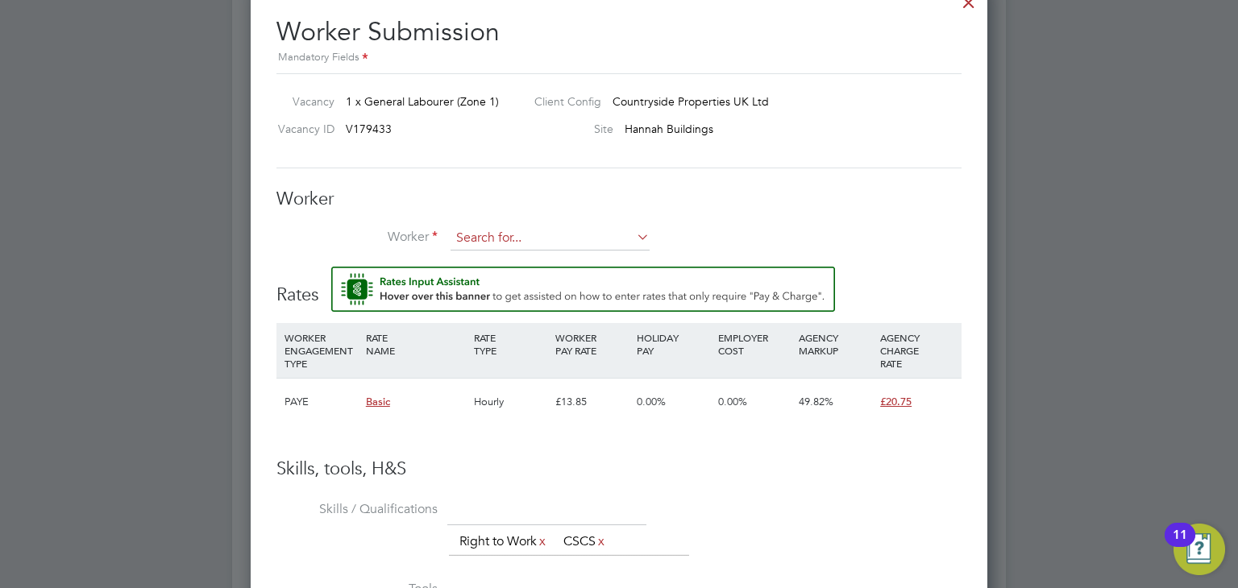
scroll to position [993, 737]
click at [538, 236] on input at bounding box center [549, 238] width 199 height 24
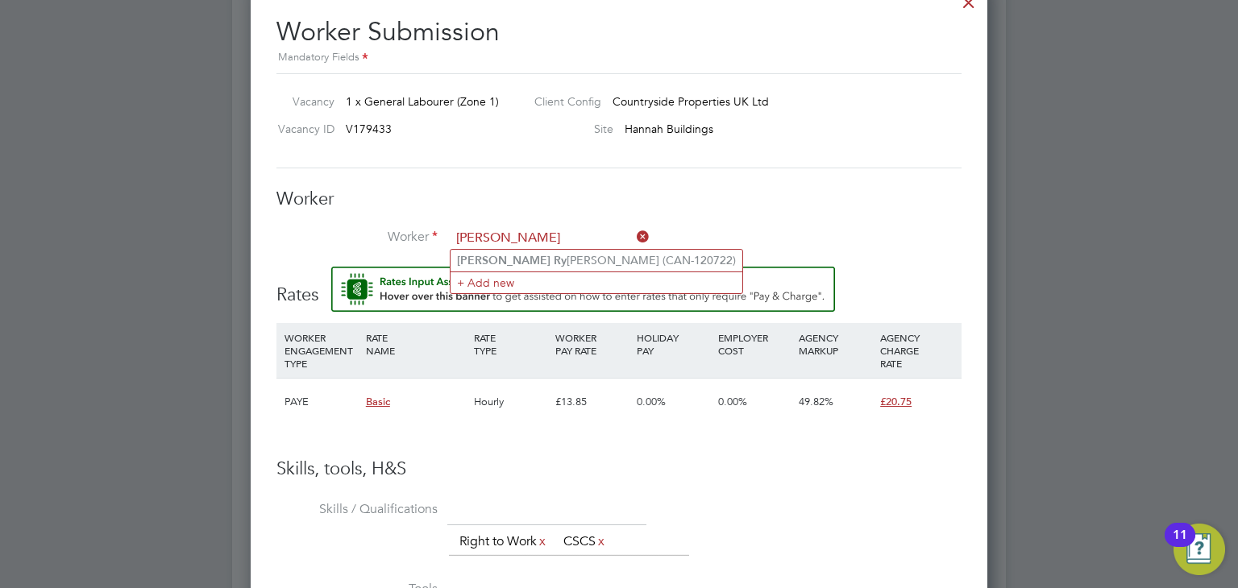
type input "Mohammed Ry"
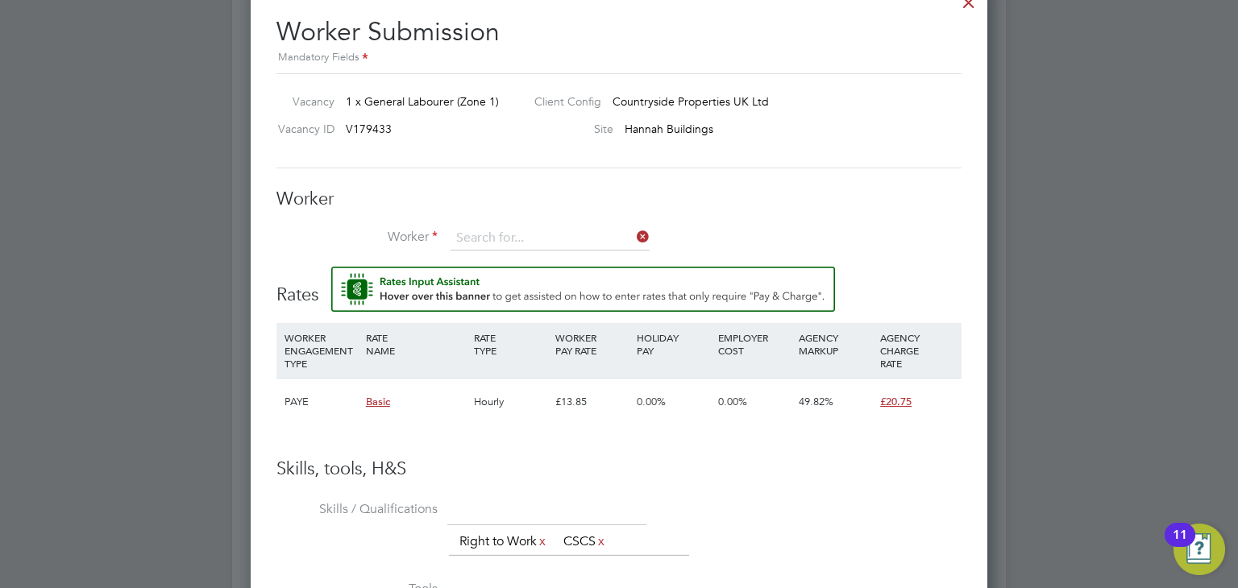
click at [546, 262] on li "Worker" at bounding box center [618, 246] width 685 height 40
click at [526, 233] on input at bounding box center [549, 238] width 199 height 24
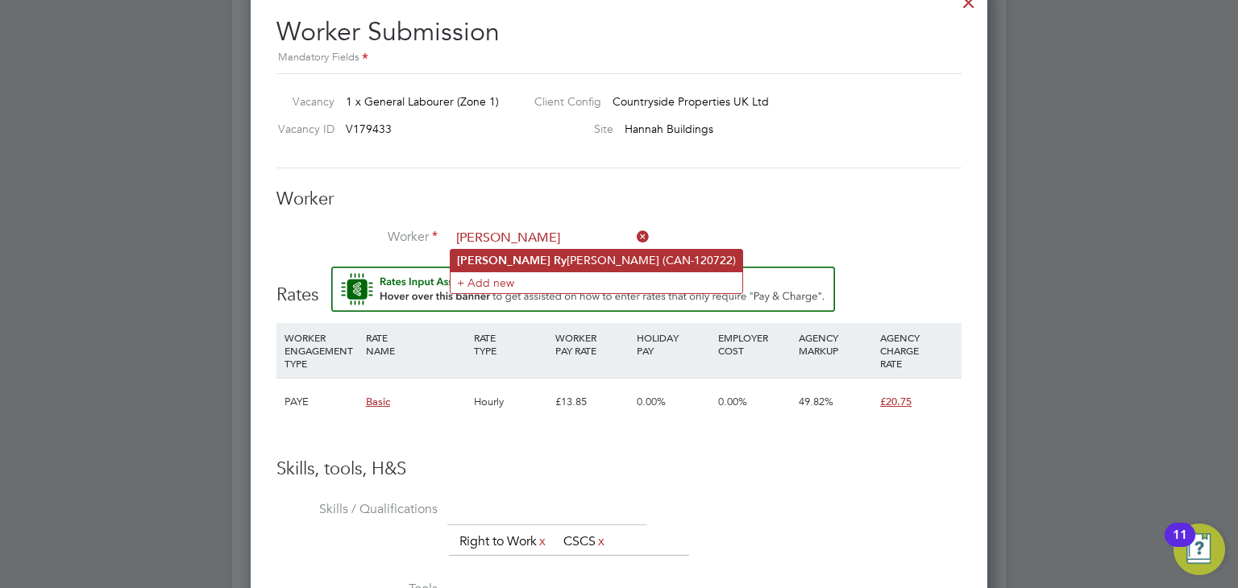
click at [554, 261] on b "Ry" at bounding box center [560, 261] width 13 height 14
type input "Mohammed Ryadh Miah (CAN-120722)"
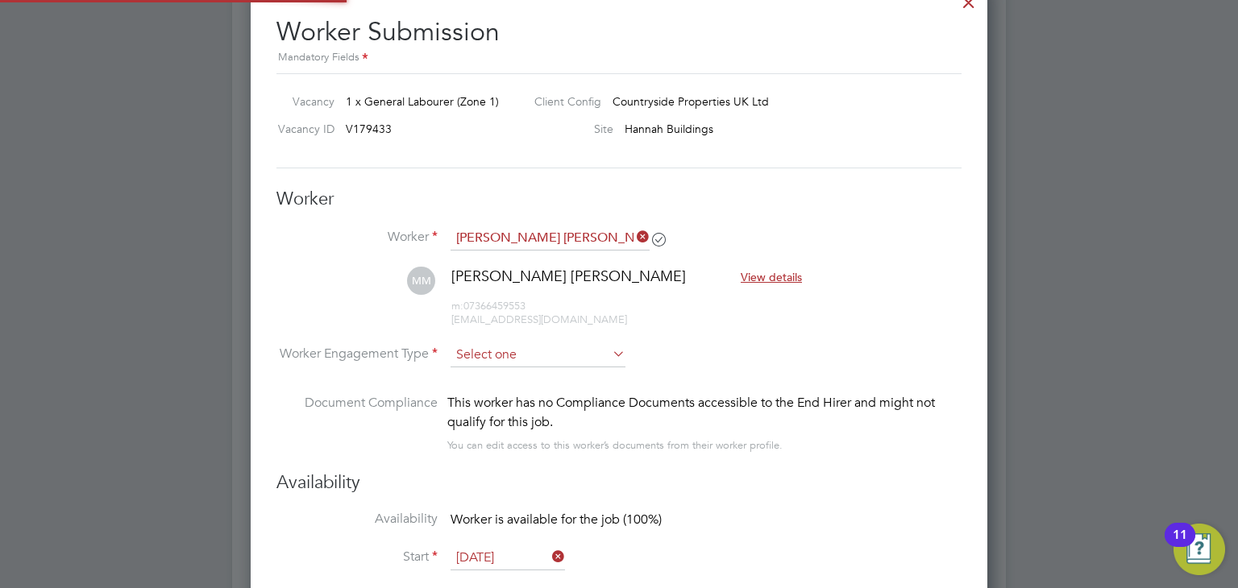
scroll to position [1350, 737]
click at [499, 352] on input at bounding box center [537, 356] width 175 height 24
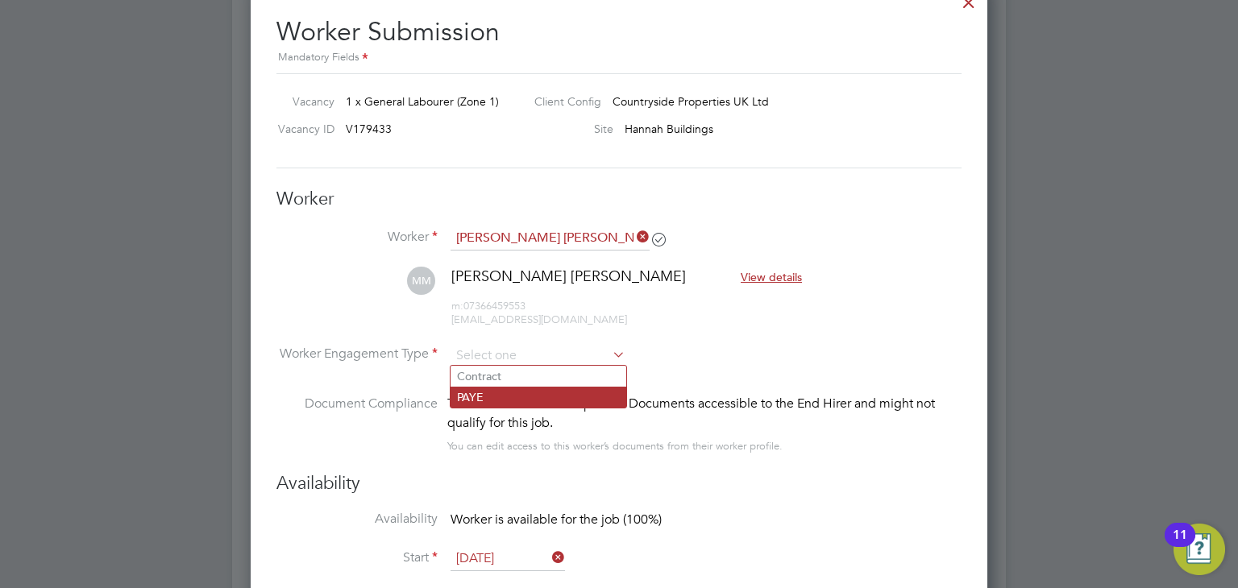
click at [516, 395] on li "PAYE" at bounding box center [538, 397] width 176 height 21
type input "PAYE"
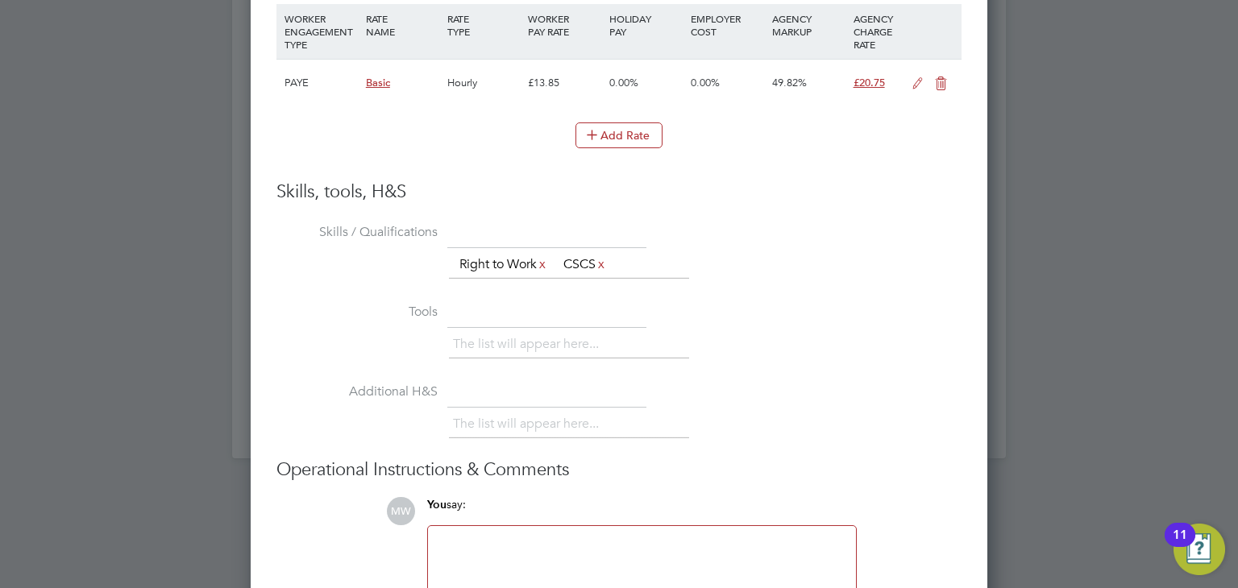
scroll to position [1751, 0]
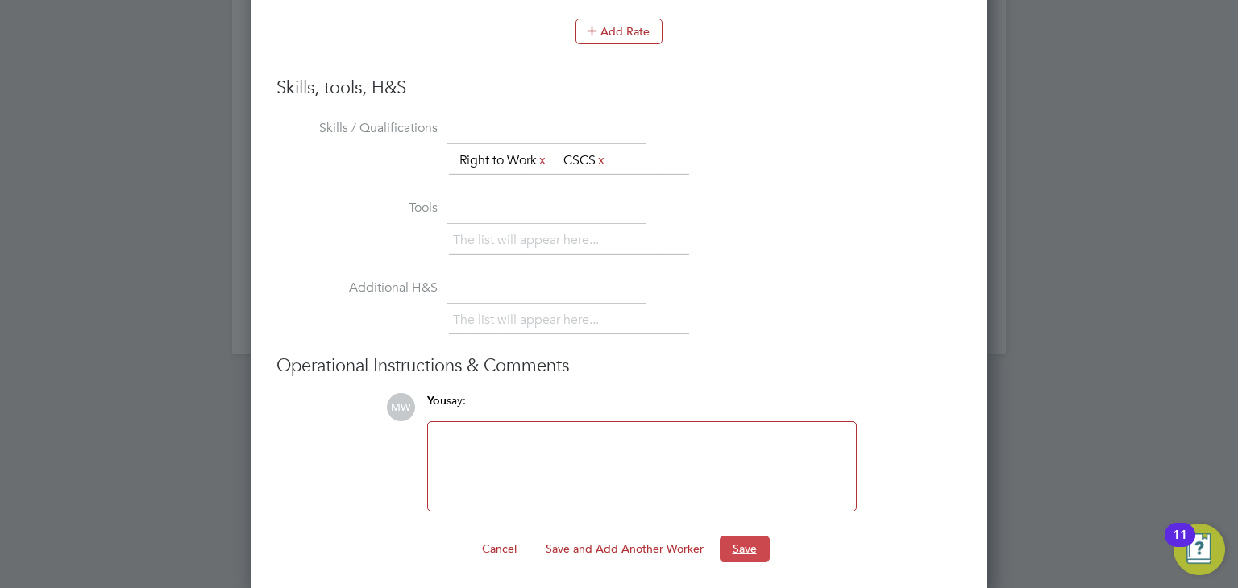
click at [748, 536] on button "Save" at bounding box center [745, 549] width 50 height 26
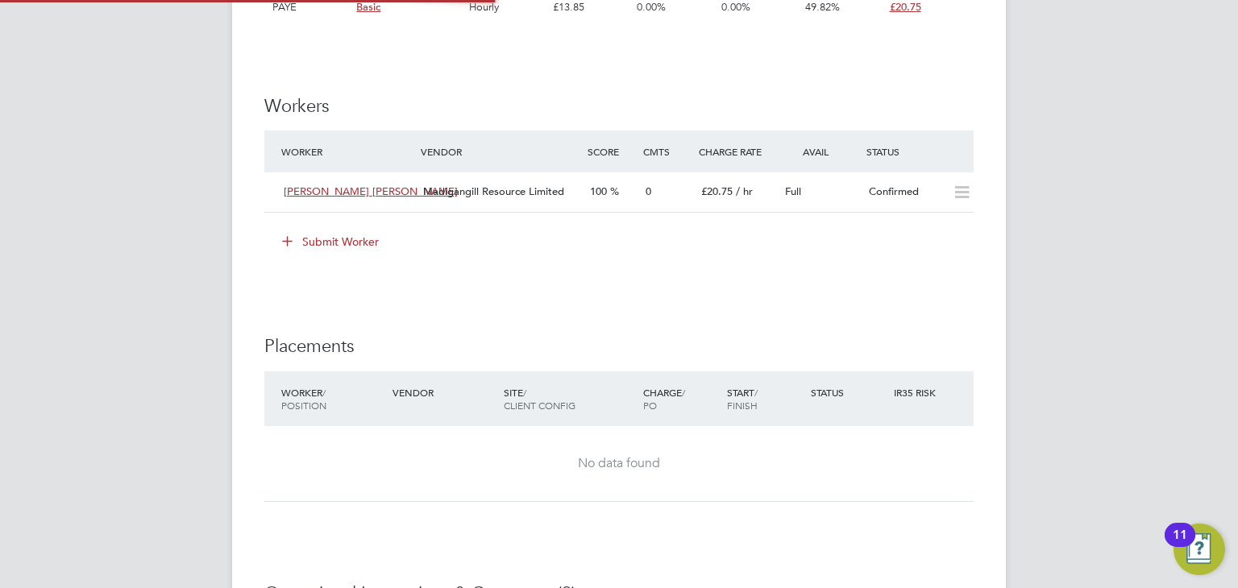
scroll to position [8, 8]
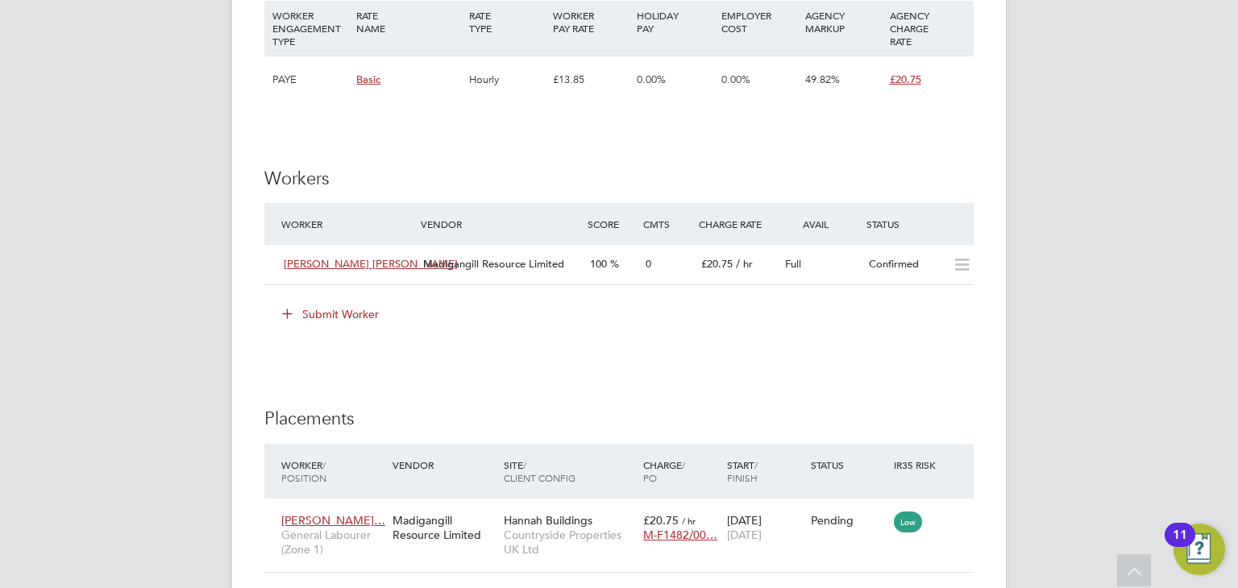
scroll to position [1289, 0]
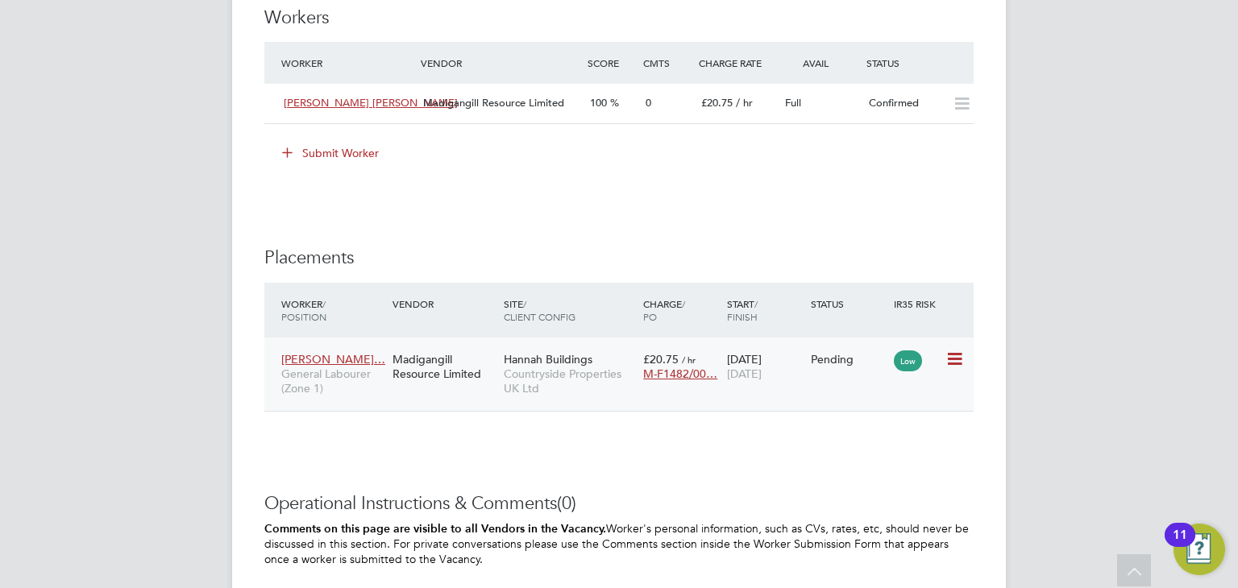
click at [956, 355] on icon at bounding box center [953, 359] width 16 height 19
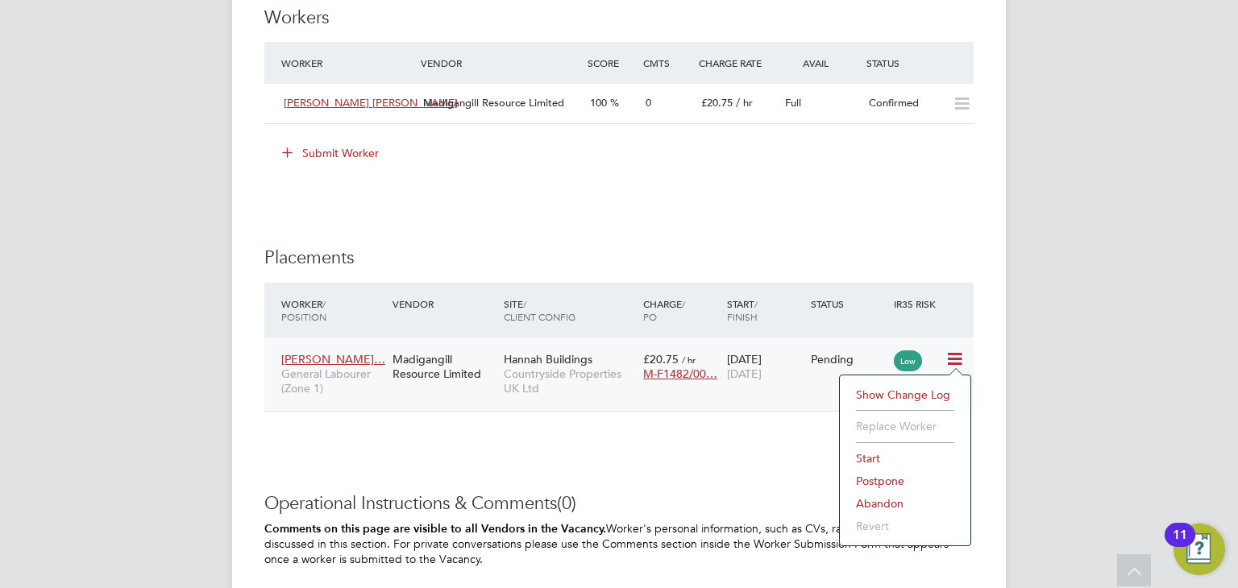
click at [873, 458] on li "Start" at bounding box center [905, 458] width 114 height 23
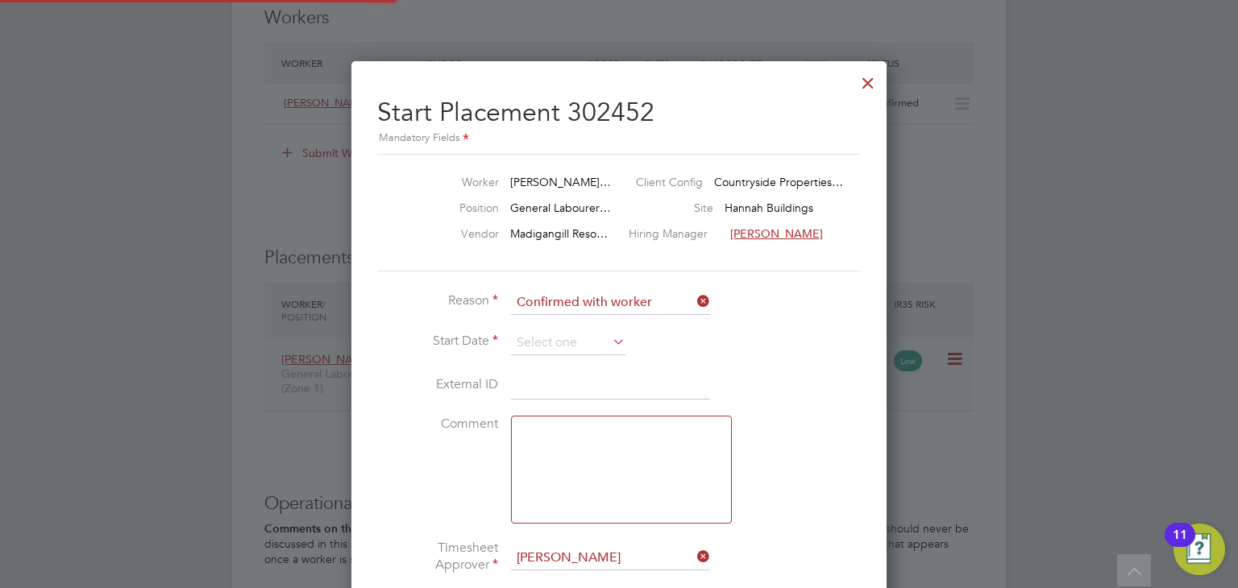
scroll to position [15, 200]
click at [574, 339] on input at bounding box center [568, 343] width 114 height 24
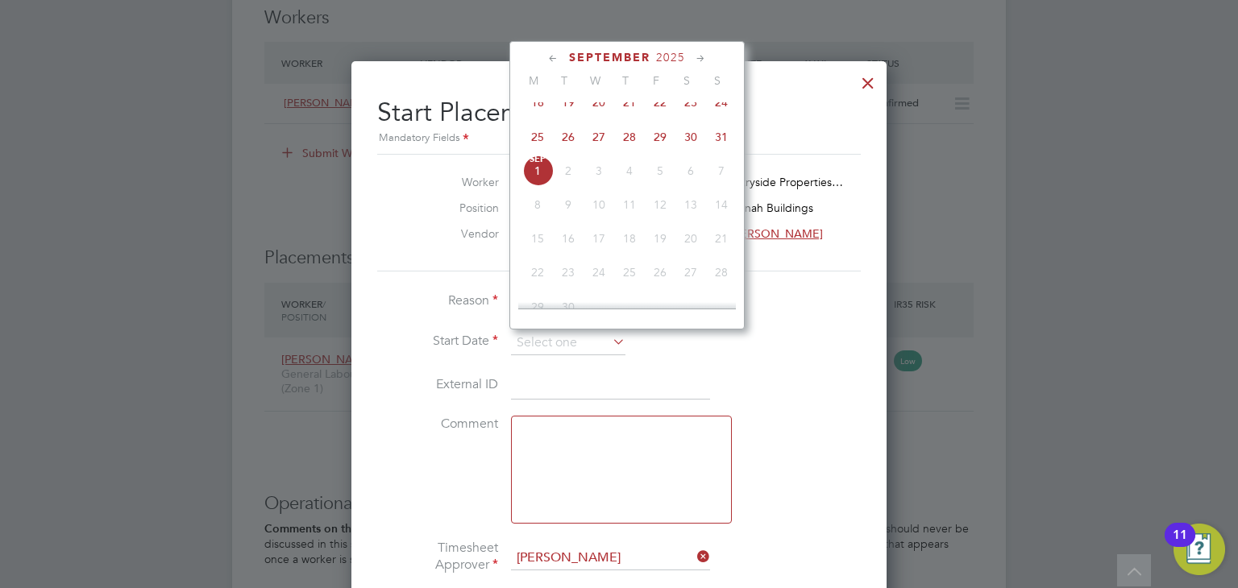
click at [631, 152] on span "28" at bounding box center [629, 137] width 31 height 31
type input "28 Aug 2025"
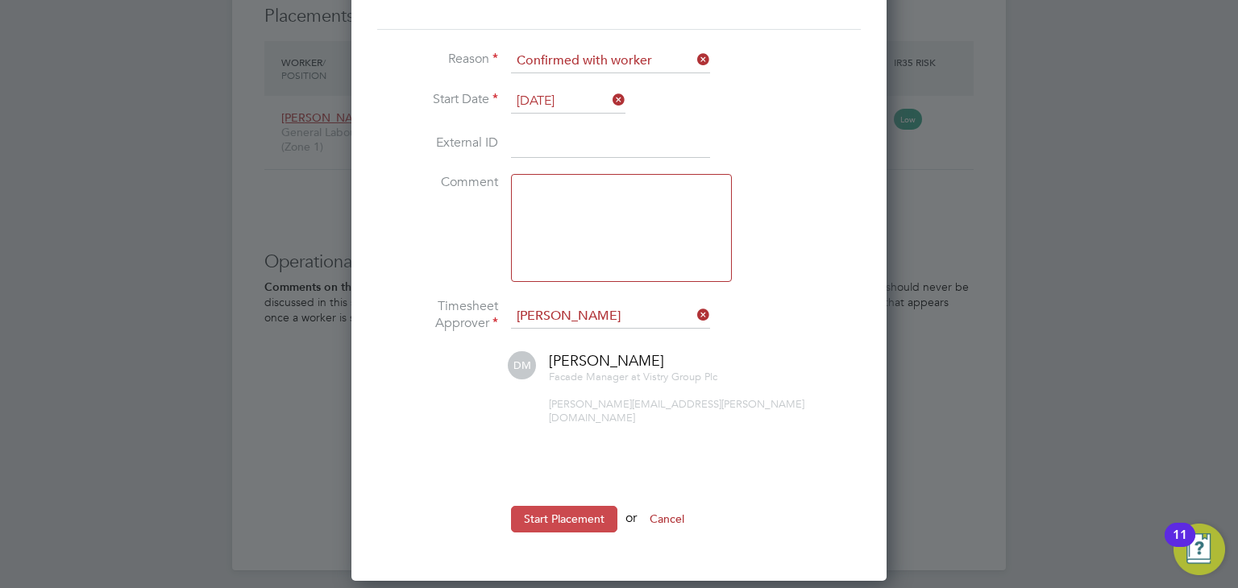
click at [580, 509] on button "Start Placement" at bounding box center [564, 519] width 106 height 26
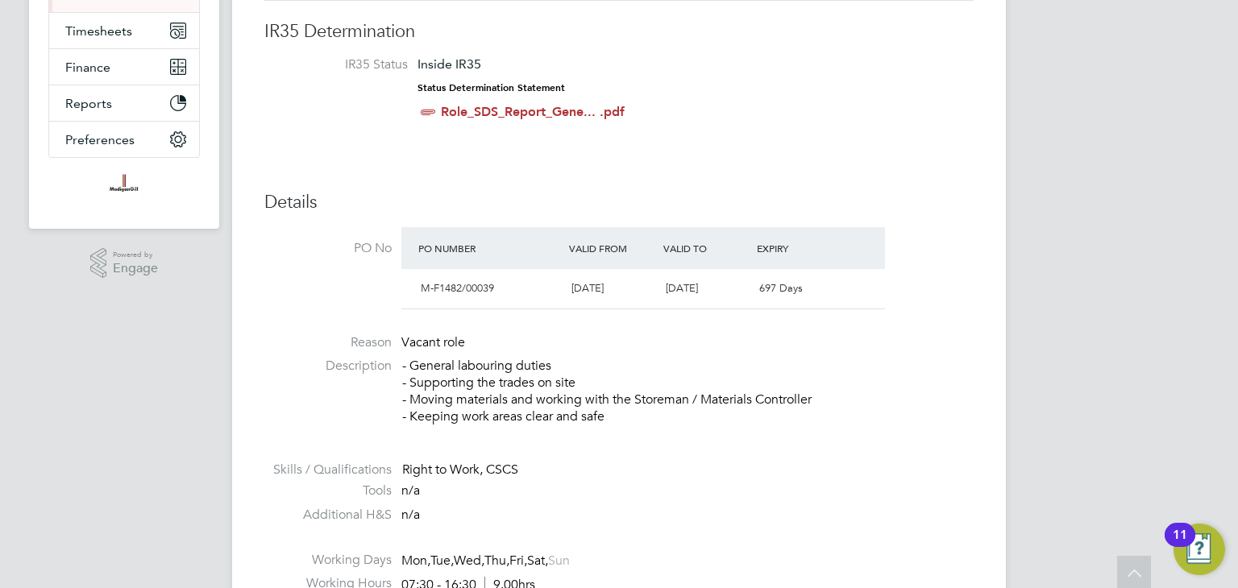
scroll to position [0, 0]
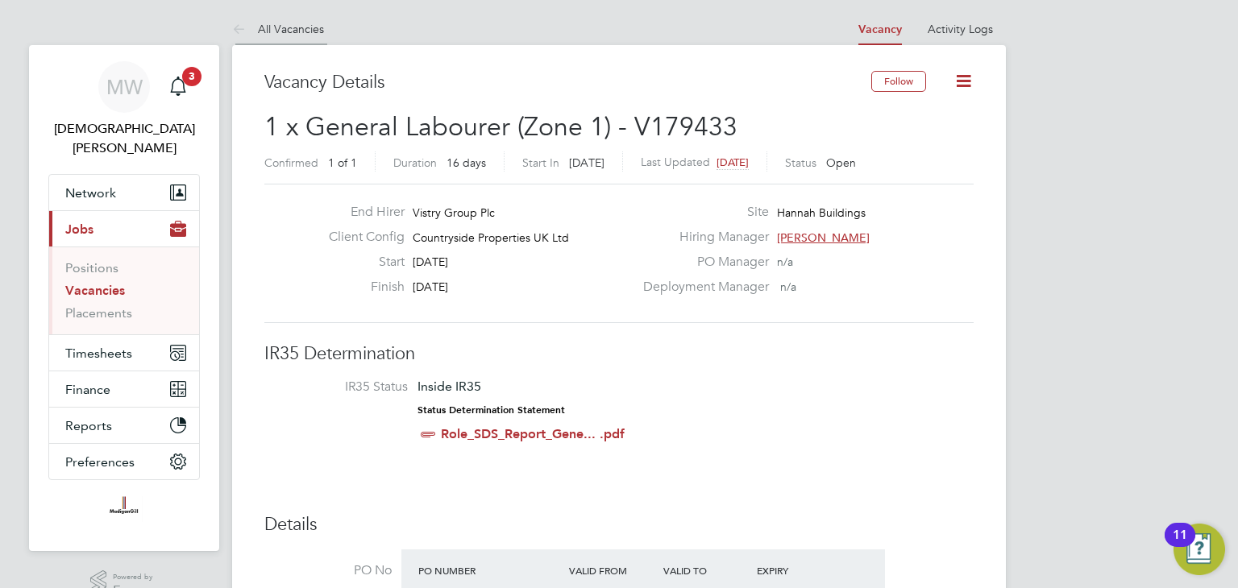
click at [247, 31] on icon at bounding box center [242, 30] width 20 height 20
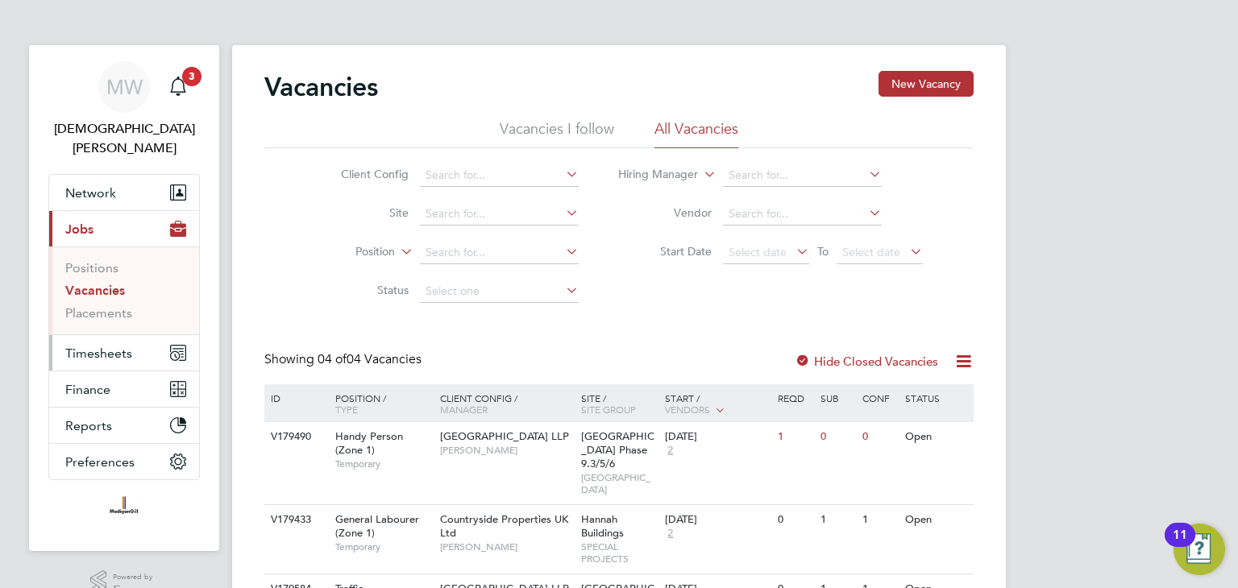
click at [89, 346] on span "Timesheets" at bounding box center [98, 353] width 67 height 15
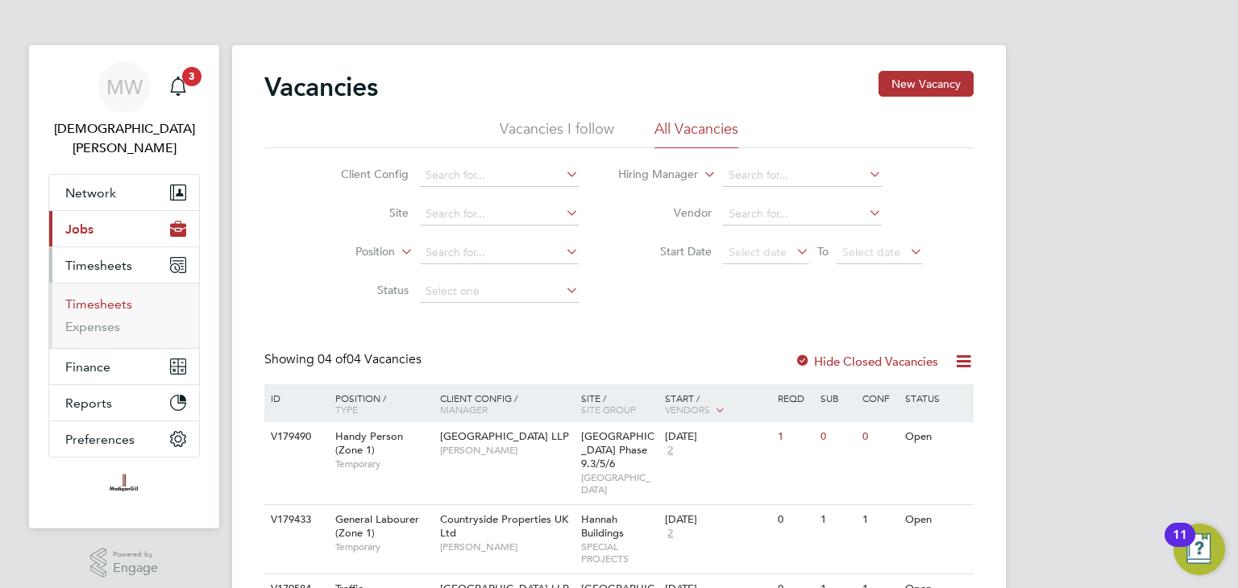
click at [108, 297] on link "Timesheets" at bounding box center [98, 304] width 67 height 15
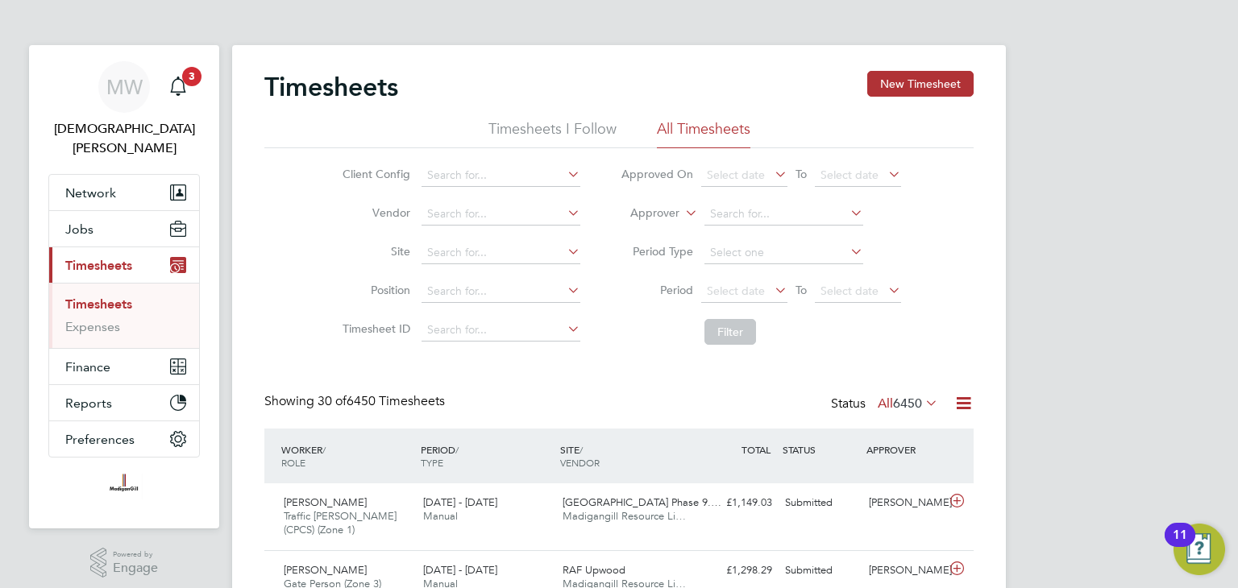
scroll to position [54, 140]
click at [893, 80] on button "New Timesheet" at bounding box center [920, 84] width 106 height 26
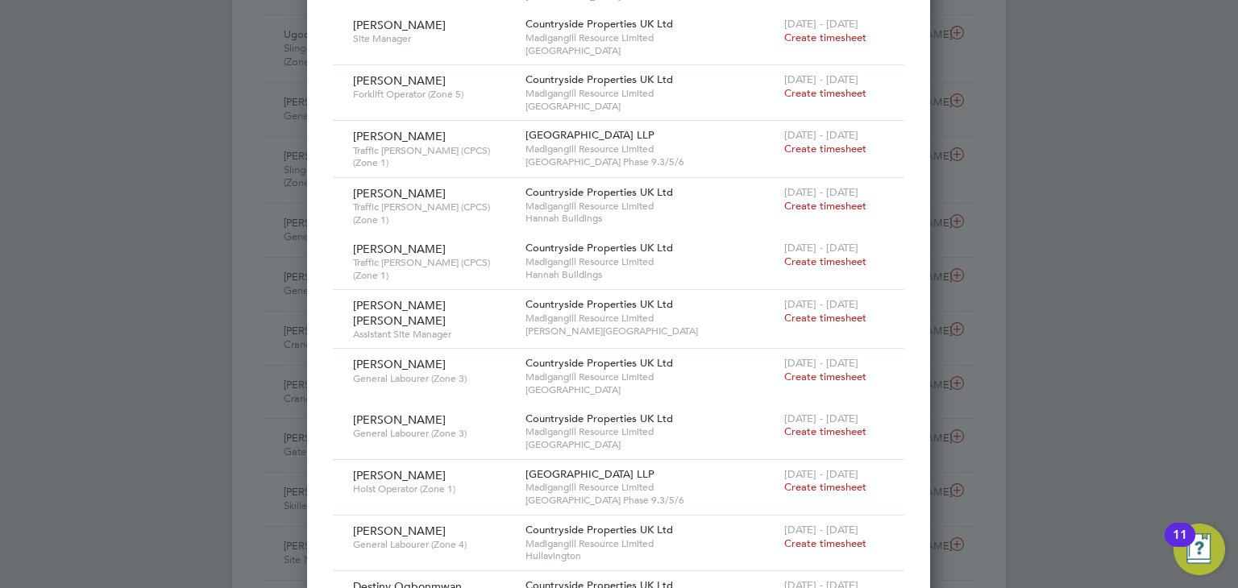
scroll to position [886, 0]
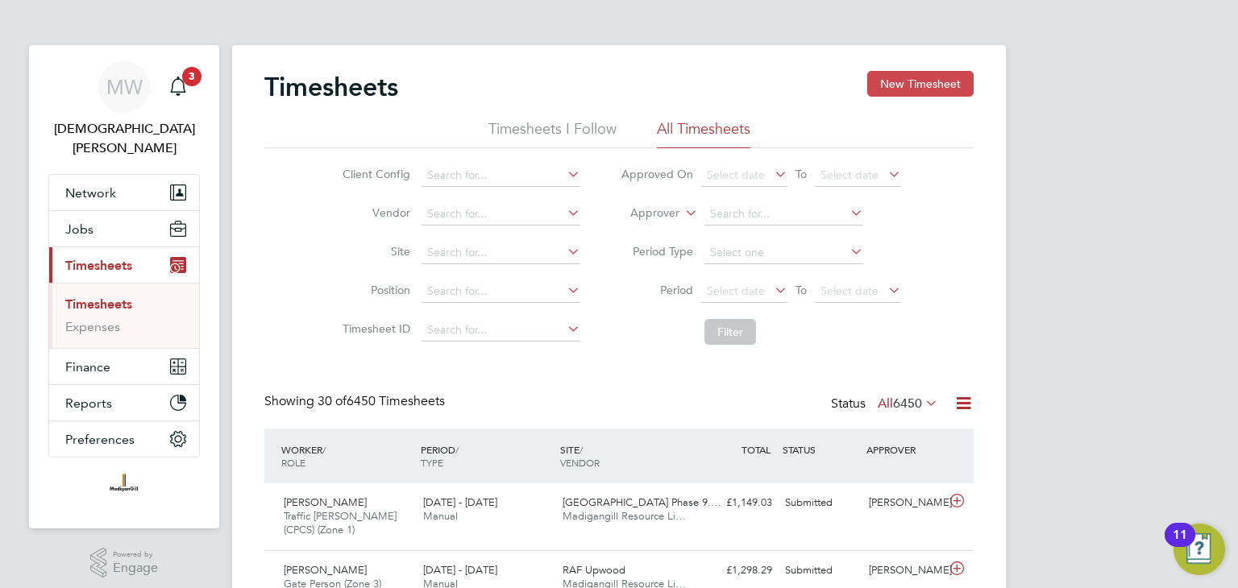
click at [928, 84] on button "New Timesheet" at bounding box center [920, 84] width 106 height 26
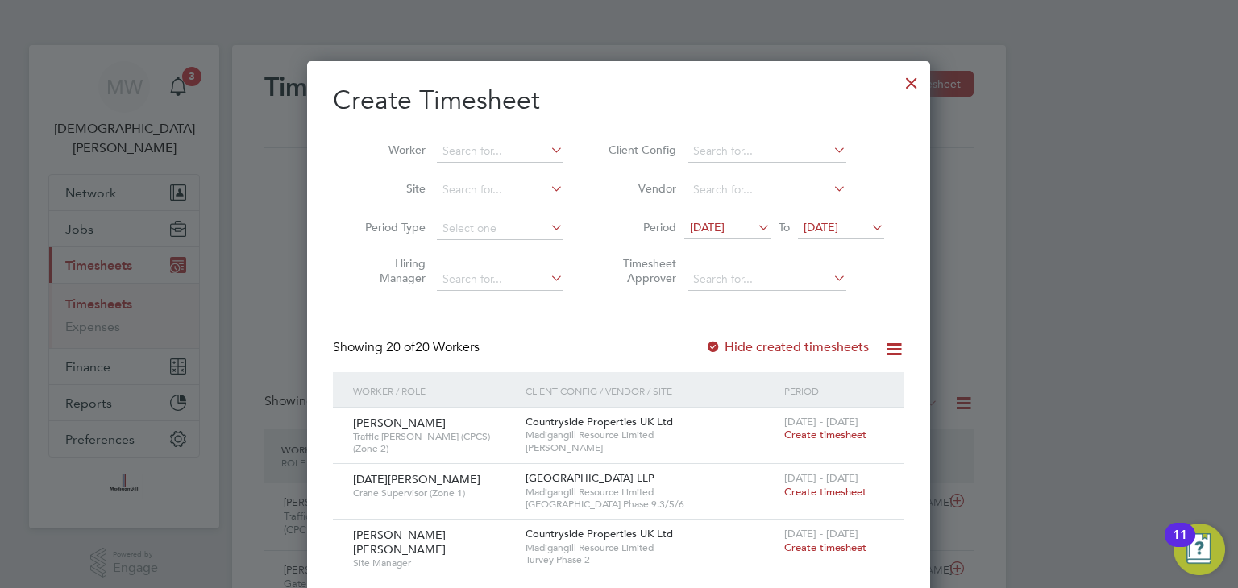
click at [914, 81] on div at bounding box center [911, 78] width 29 height 29
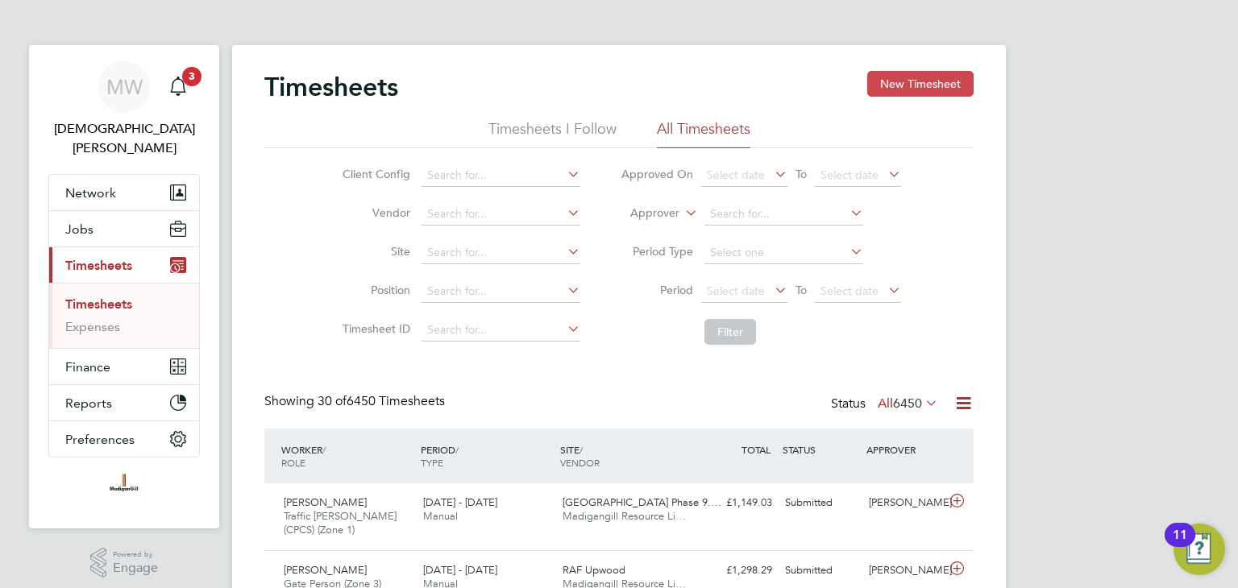
click at [911, 86] on button "New Timesheet" at bounding box center [920, 84] width 106 height 26
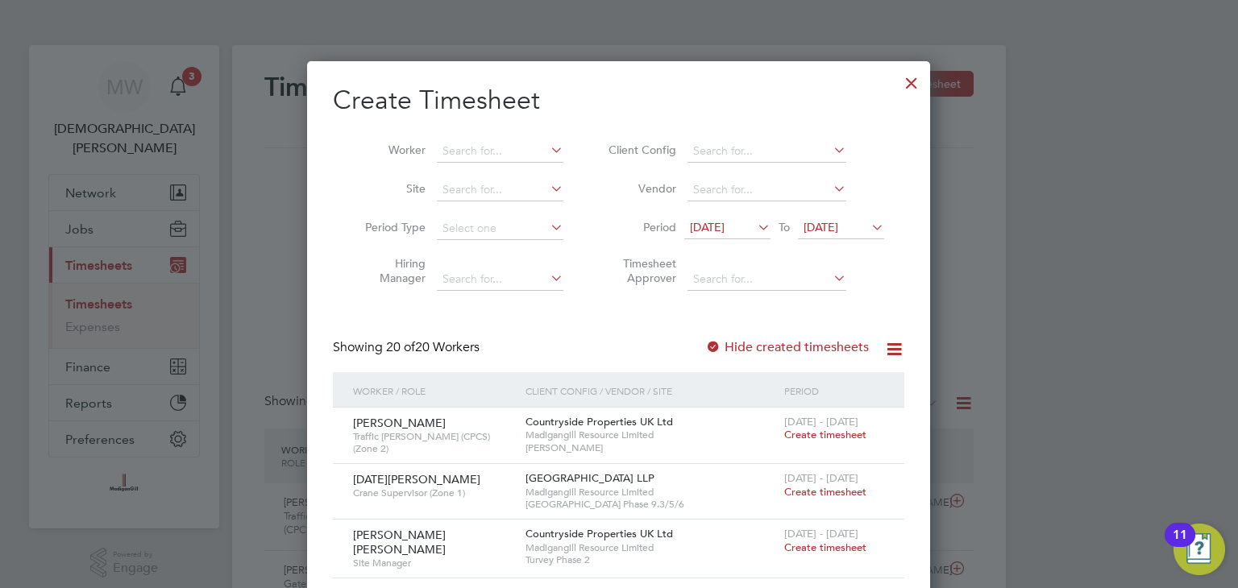
click at [911, 83] on div at bounding box center [911, 78] width 29 height 29
